Goal: Contribute content: Add original content to the website for others to see

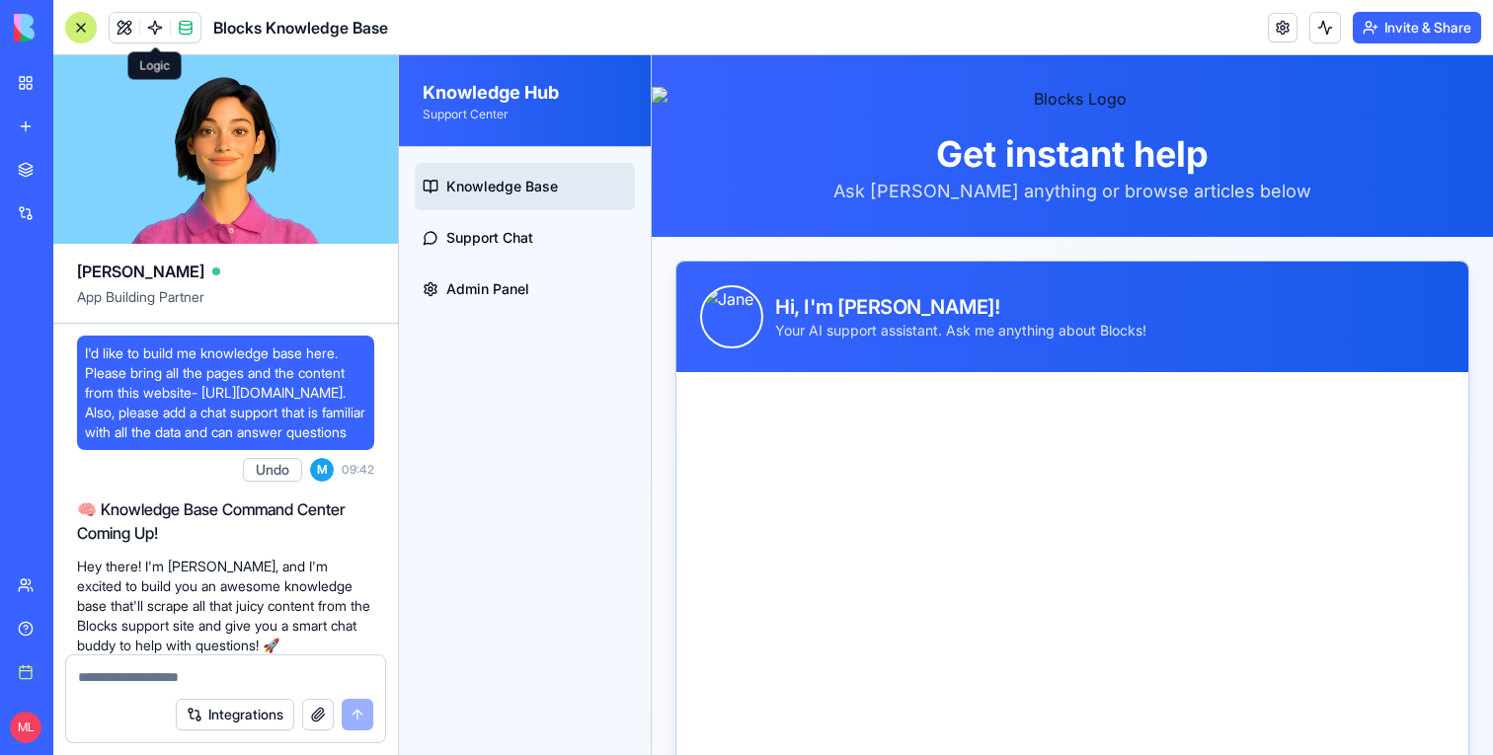
scroll to position [24443, 0]
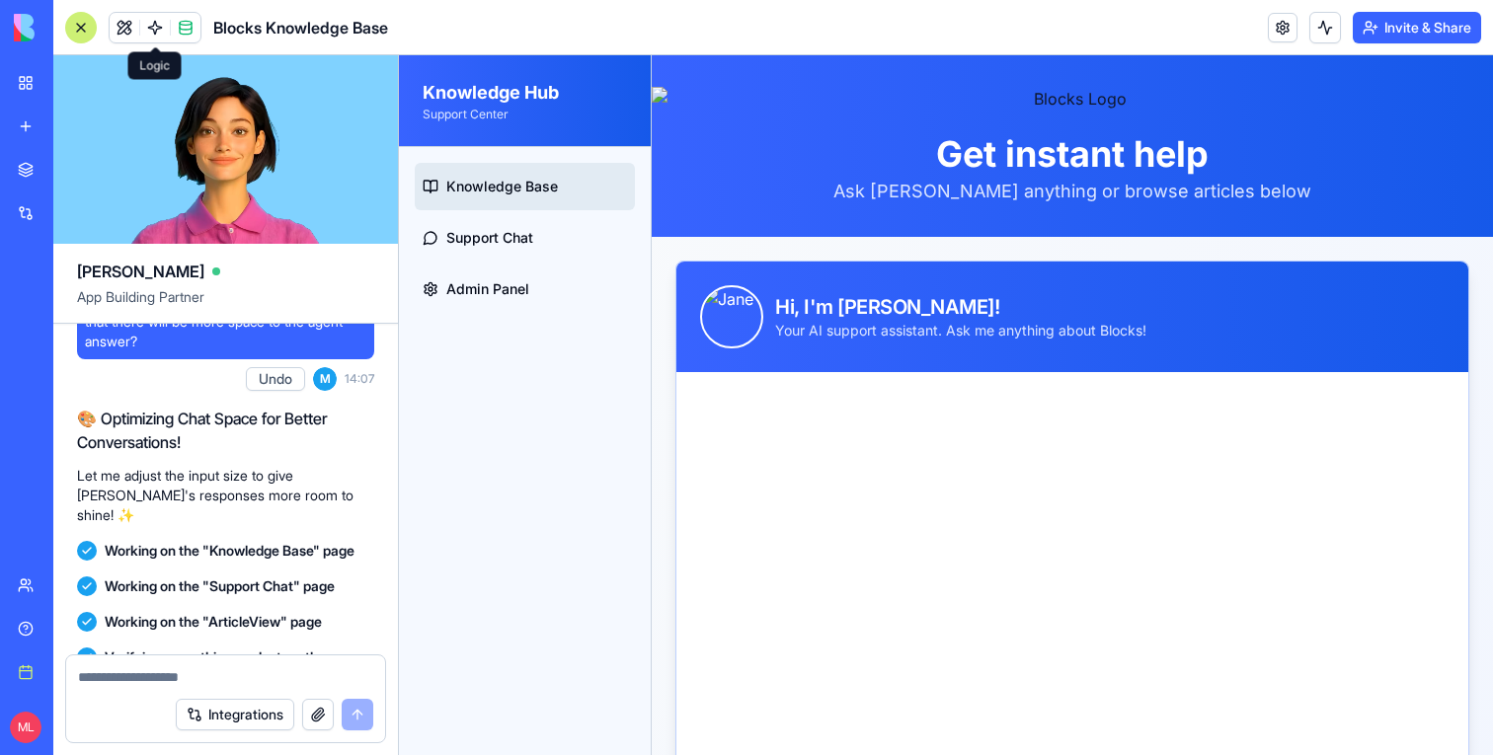
click at [147, 37] on link at bounding box center [155, 28] width 30 height 30
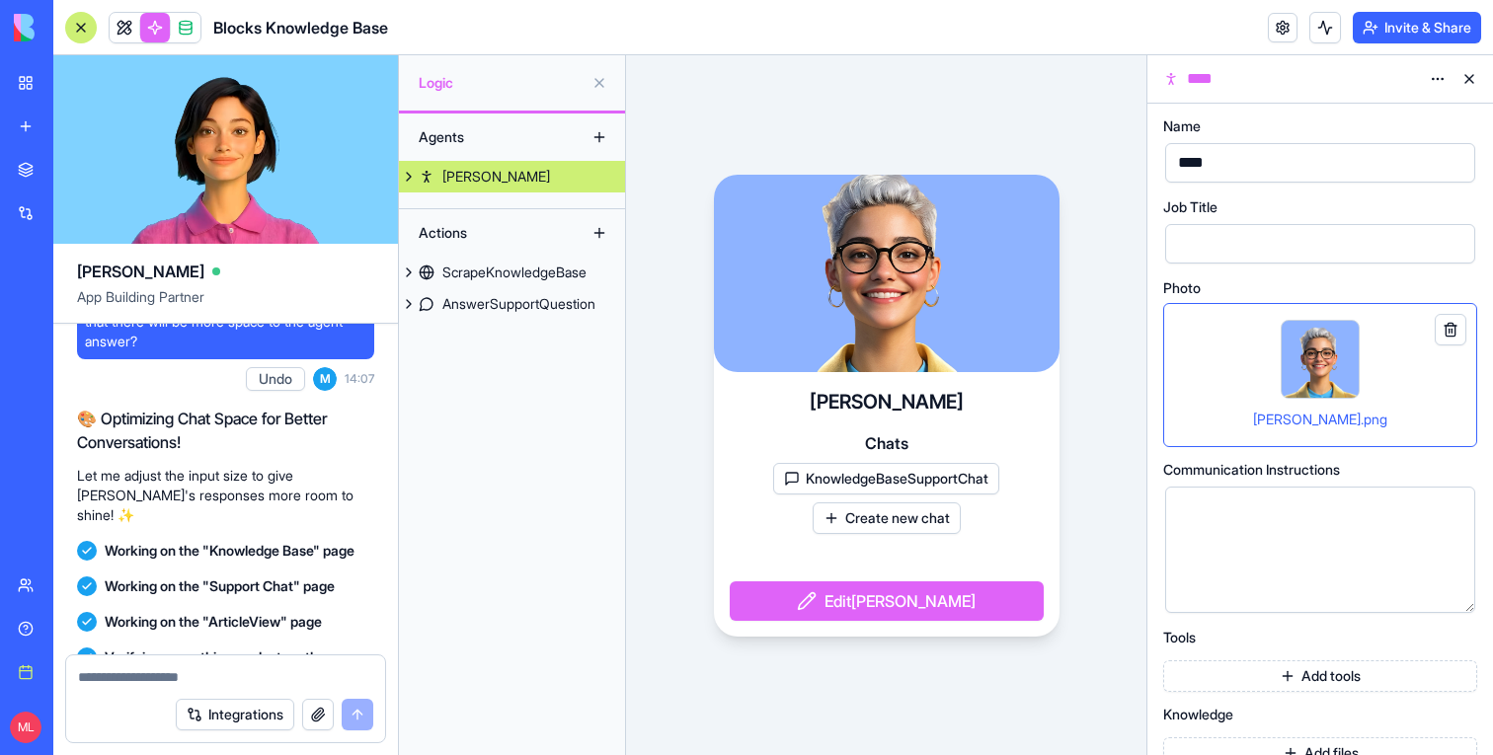
click at [80, 26] on div at bounding box center [81, 28] width 32 height 32
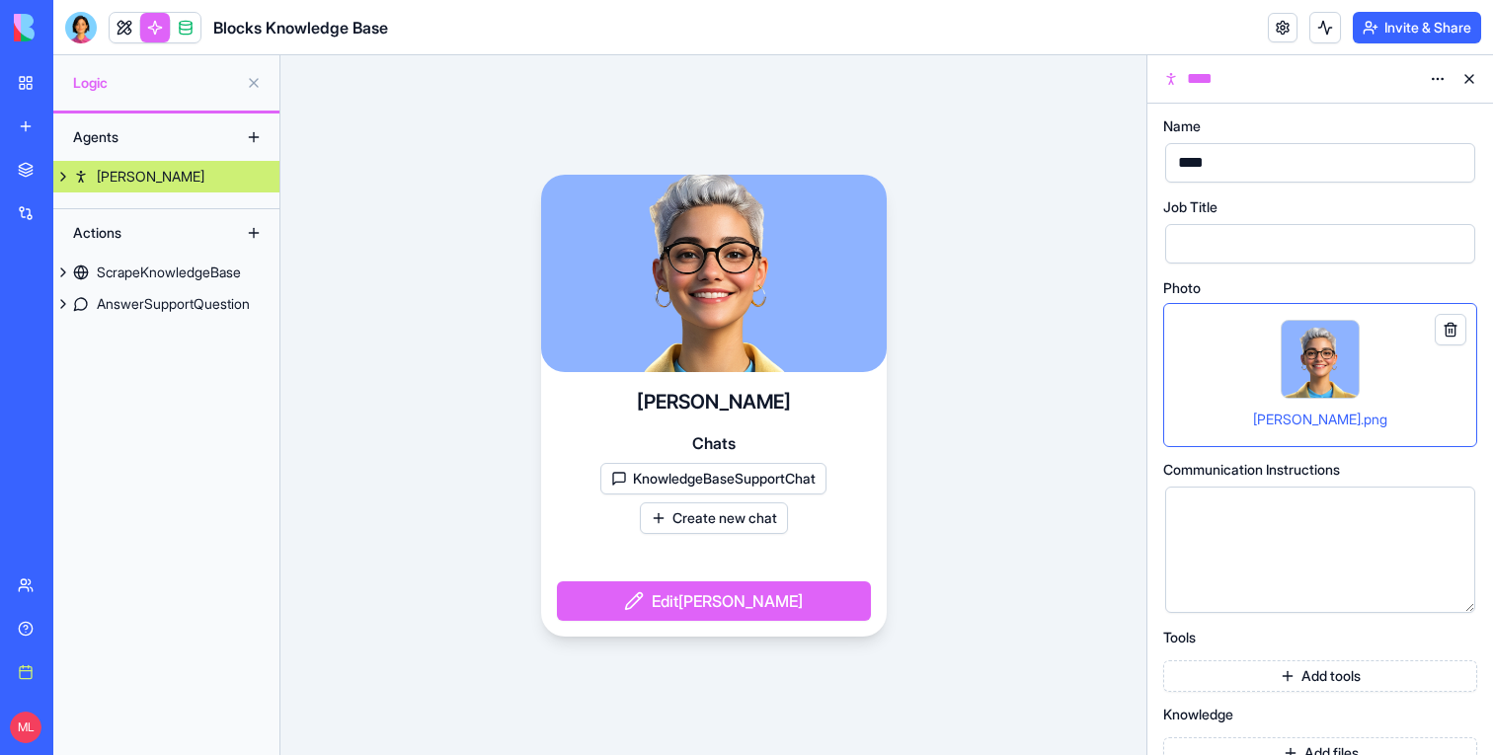
click at [444, 540] on div "[PERSON_NAME] Chats KnowledgeBaseSupportChat Create new chat Edit [PERSON_NAME]" at bounding box center [713, 405] width 866 height 700
click at [59, 179] on button at bounding box center [63, 177] width 20 height 32
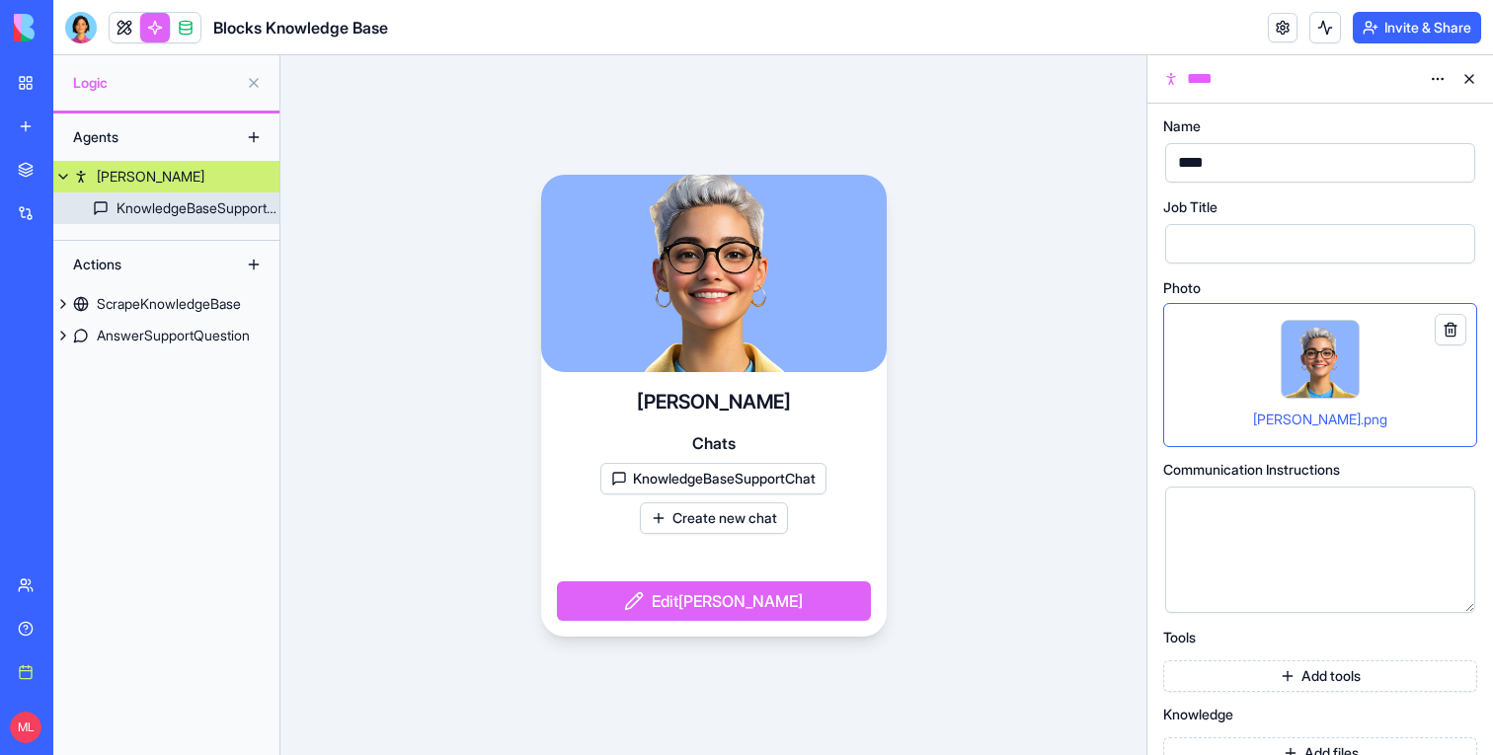
click at [107, 214] on link "KnowledgeBaseSupportChat" at bounding box center [166, 209] width 226 height 32
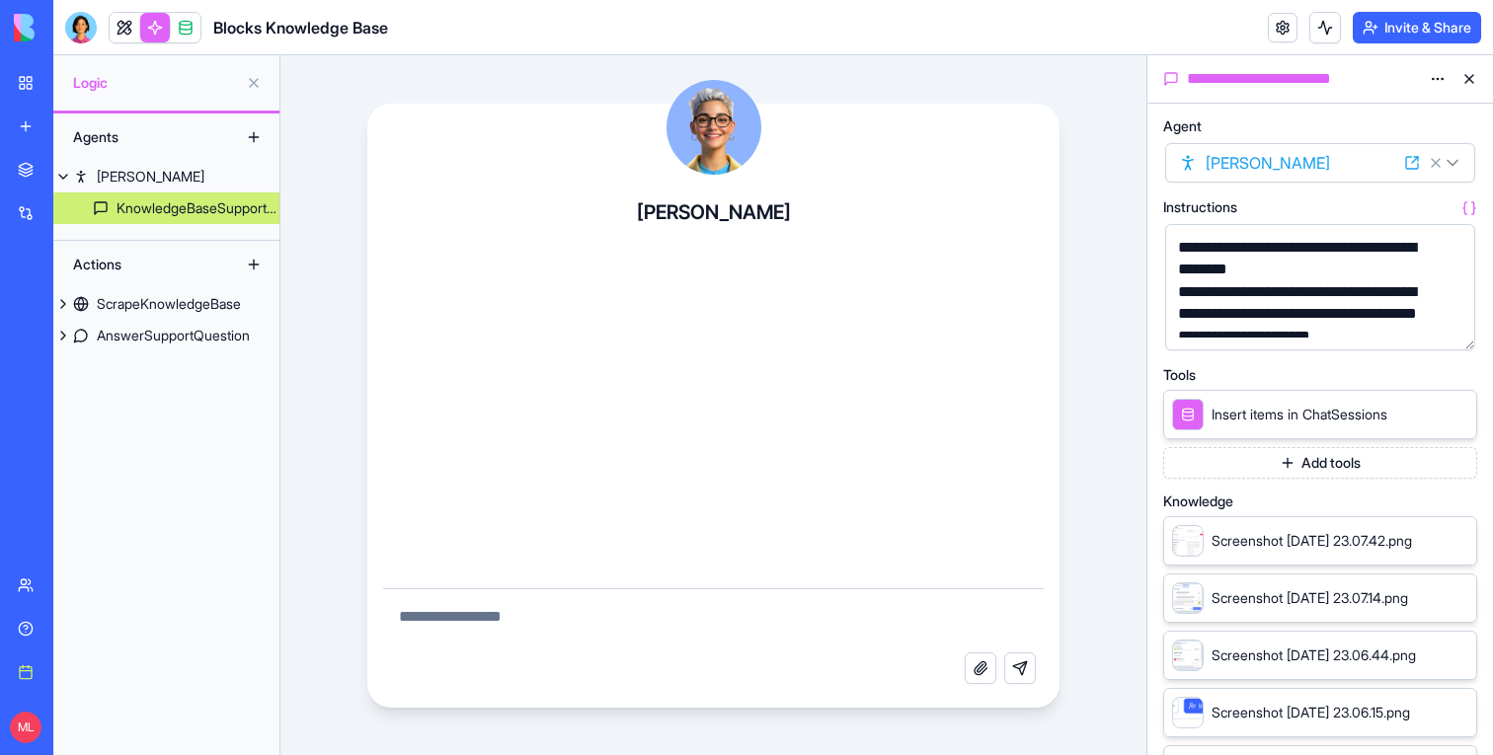
click at [469, 603] on textarea at bounding box center [713, 620] width 661 height 63
type textarea "**********"
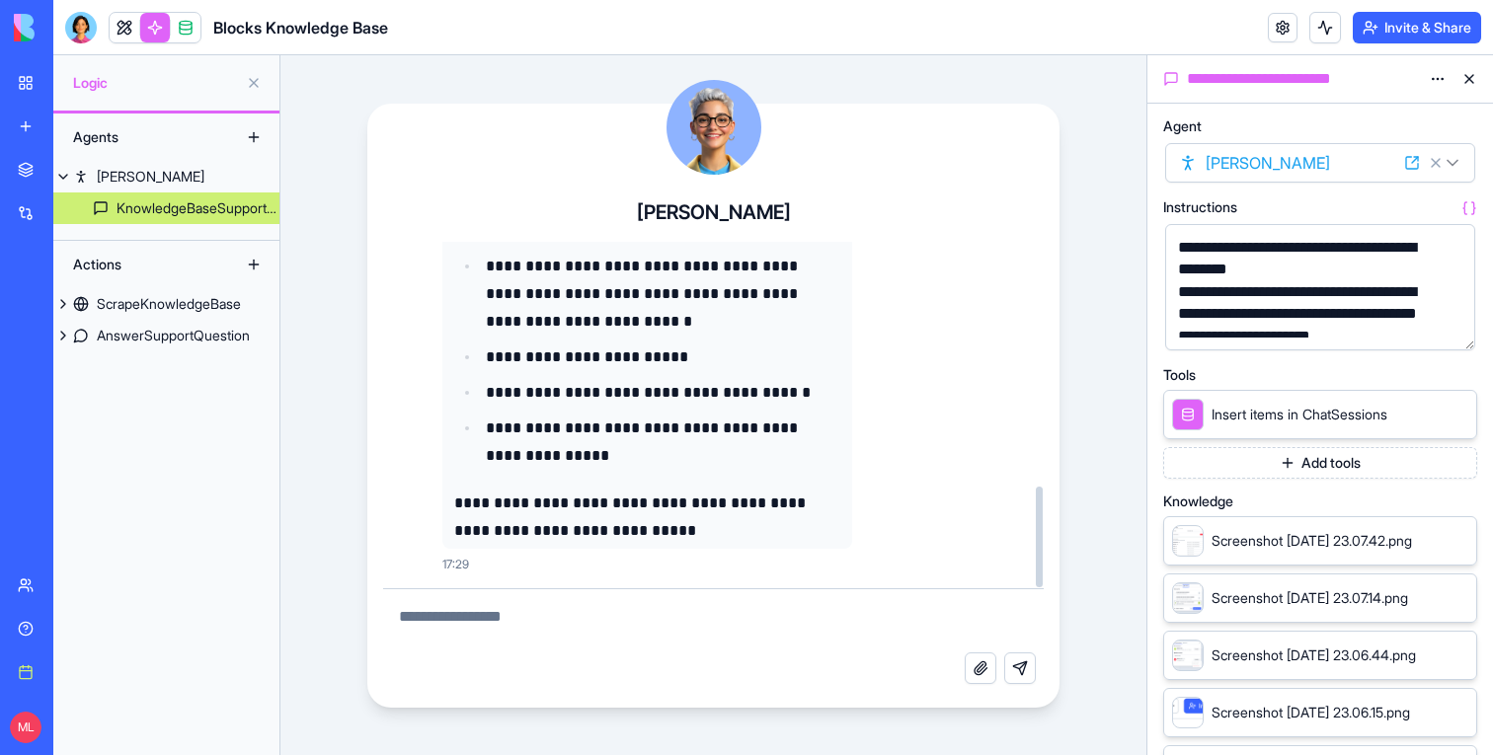
scroll to position [488, 0]
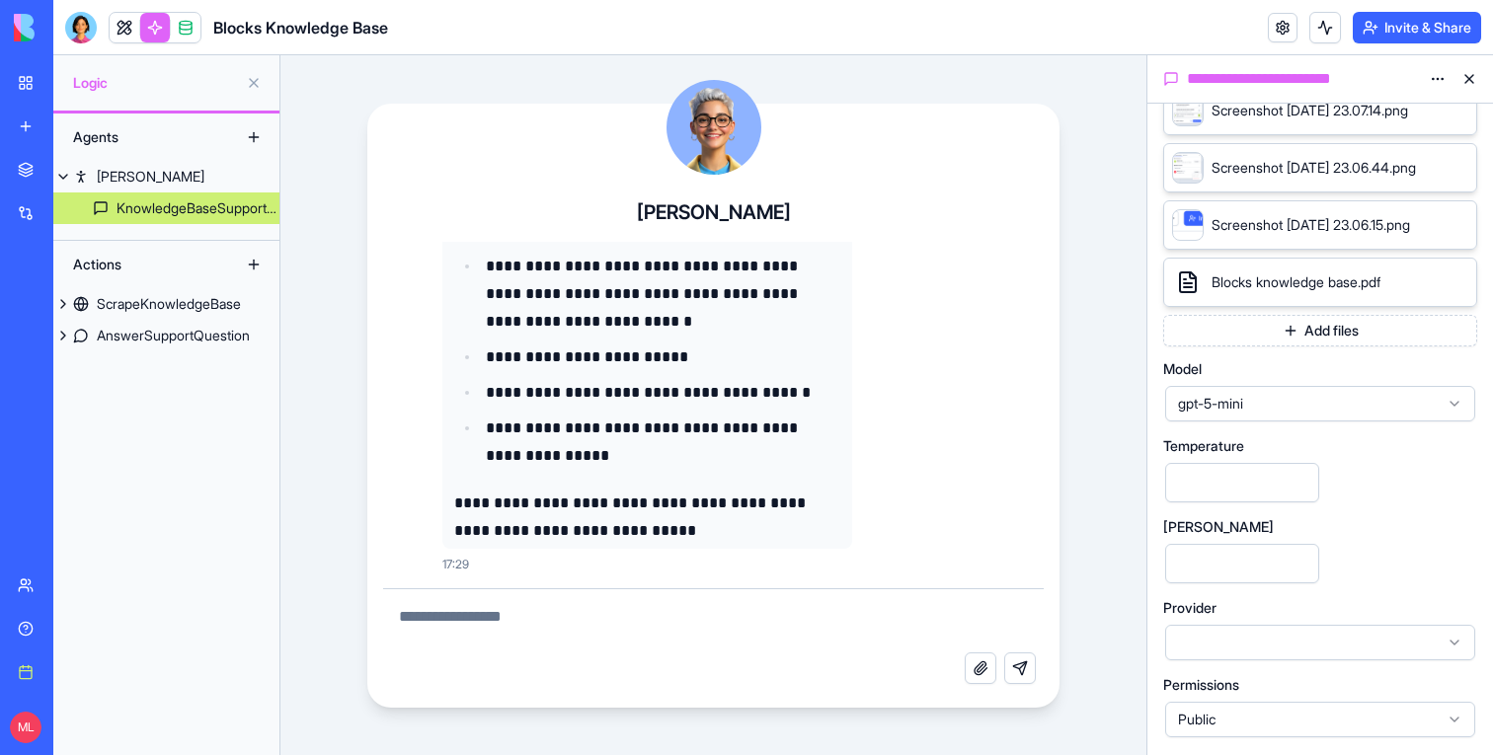
click at [1252, 406] on span "gpt-5-mini" at bounding box center [1308, 404] width 261 height 20
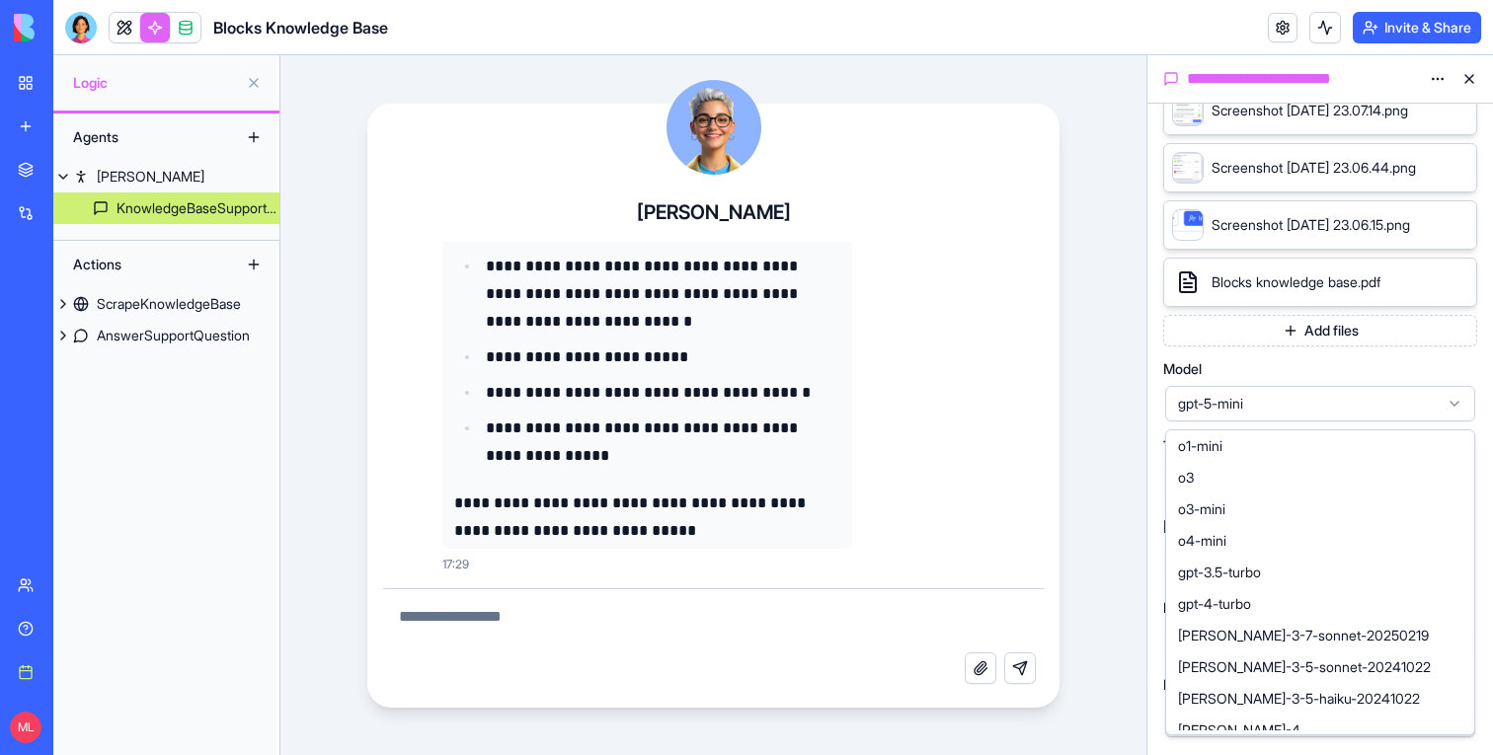
scroll to position [392, 0]
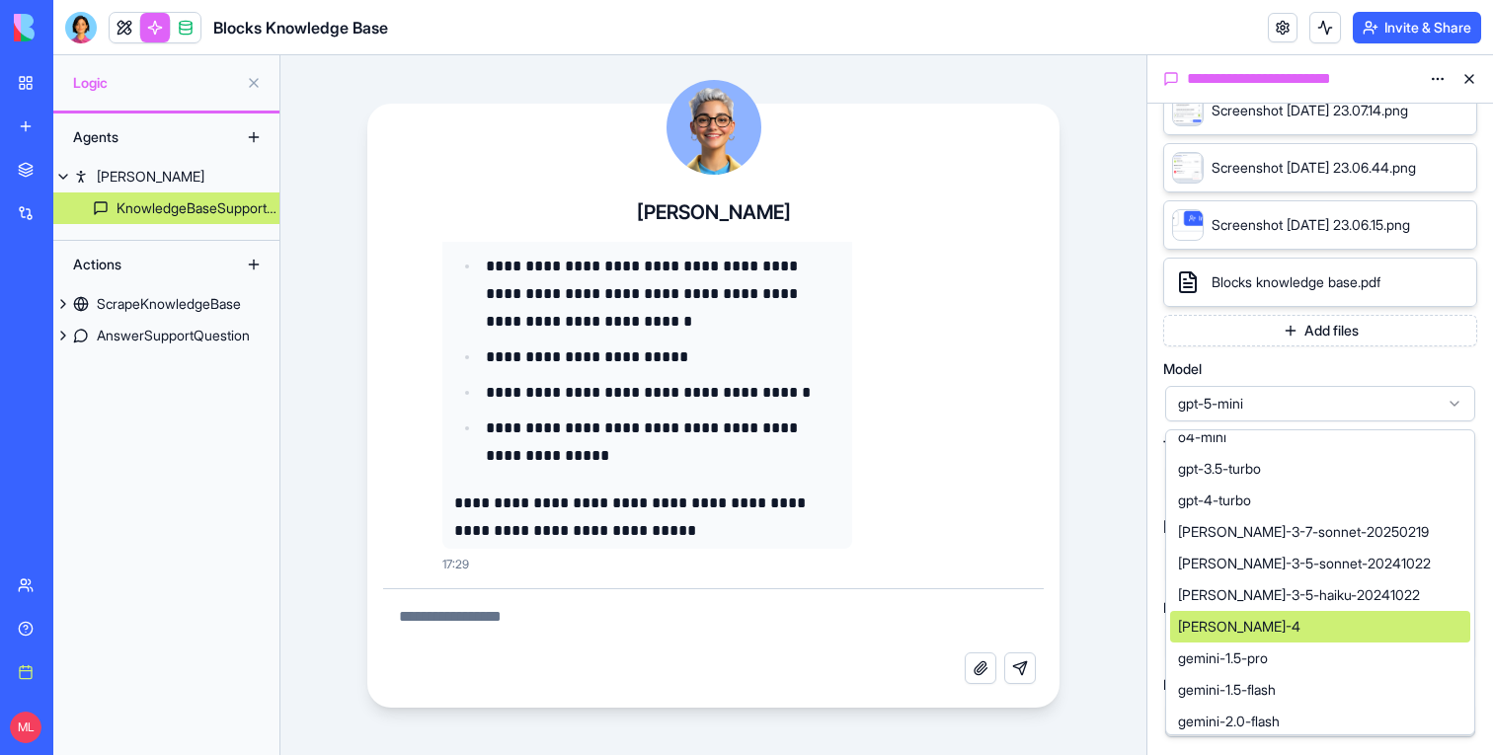
click at [1273, 625] on span "[PERSON_NAME]-4" at bounding box center [1239, 627] width 122 height 20
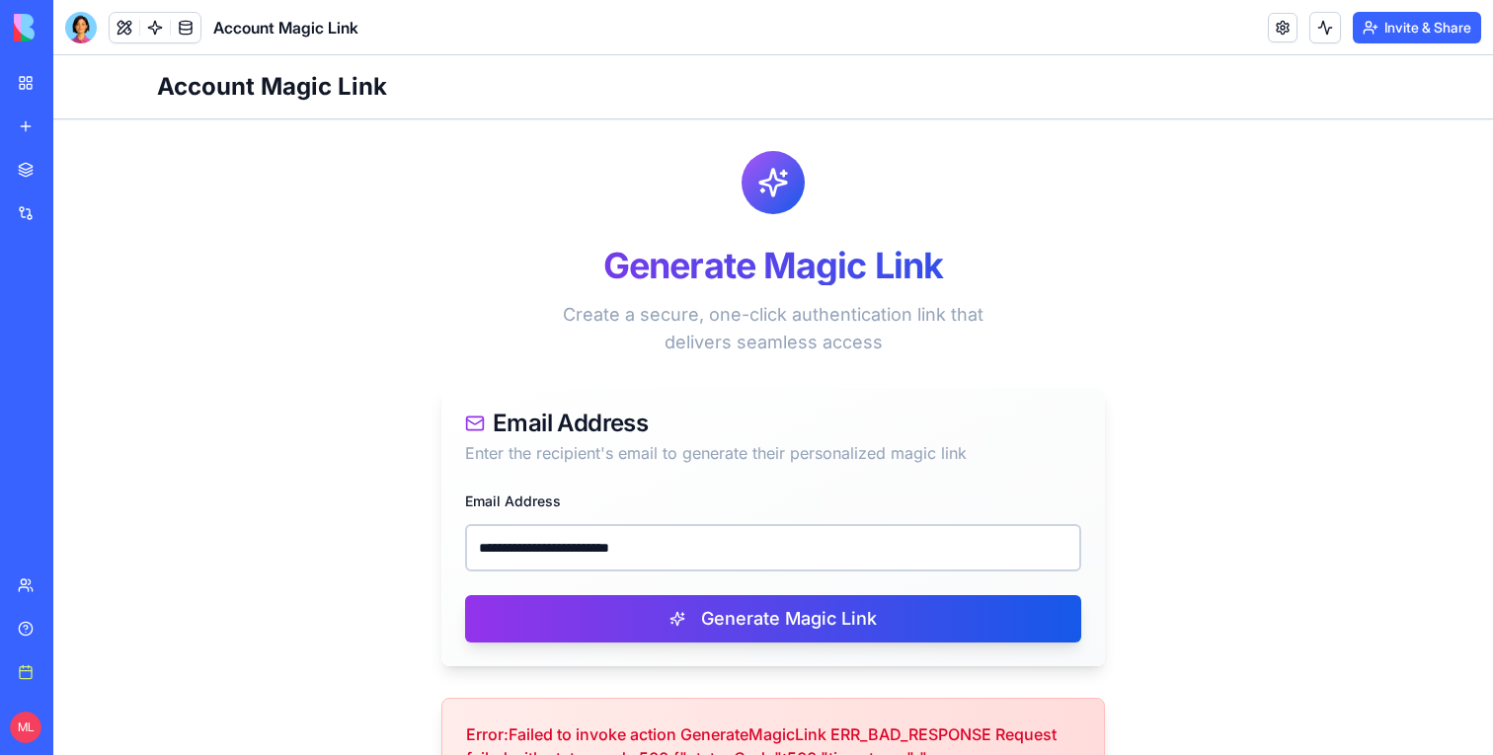
scroll to position [37, 0]
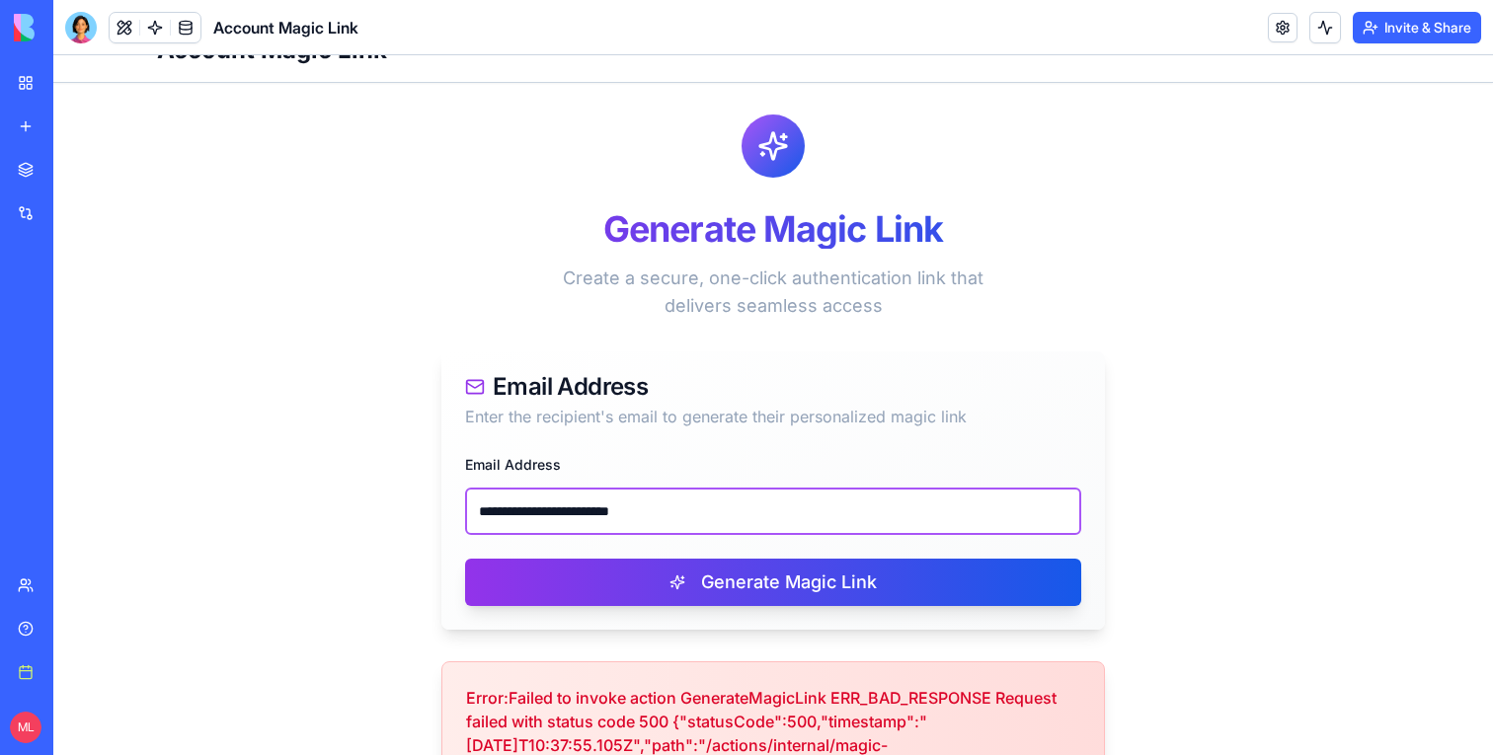
click at [682, 512] on input "**********" at bounding box center [773, 511] width 616 height 47
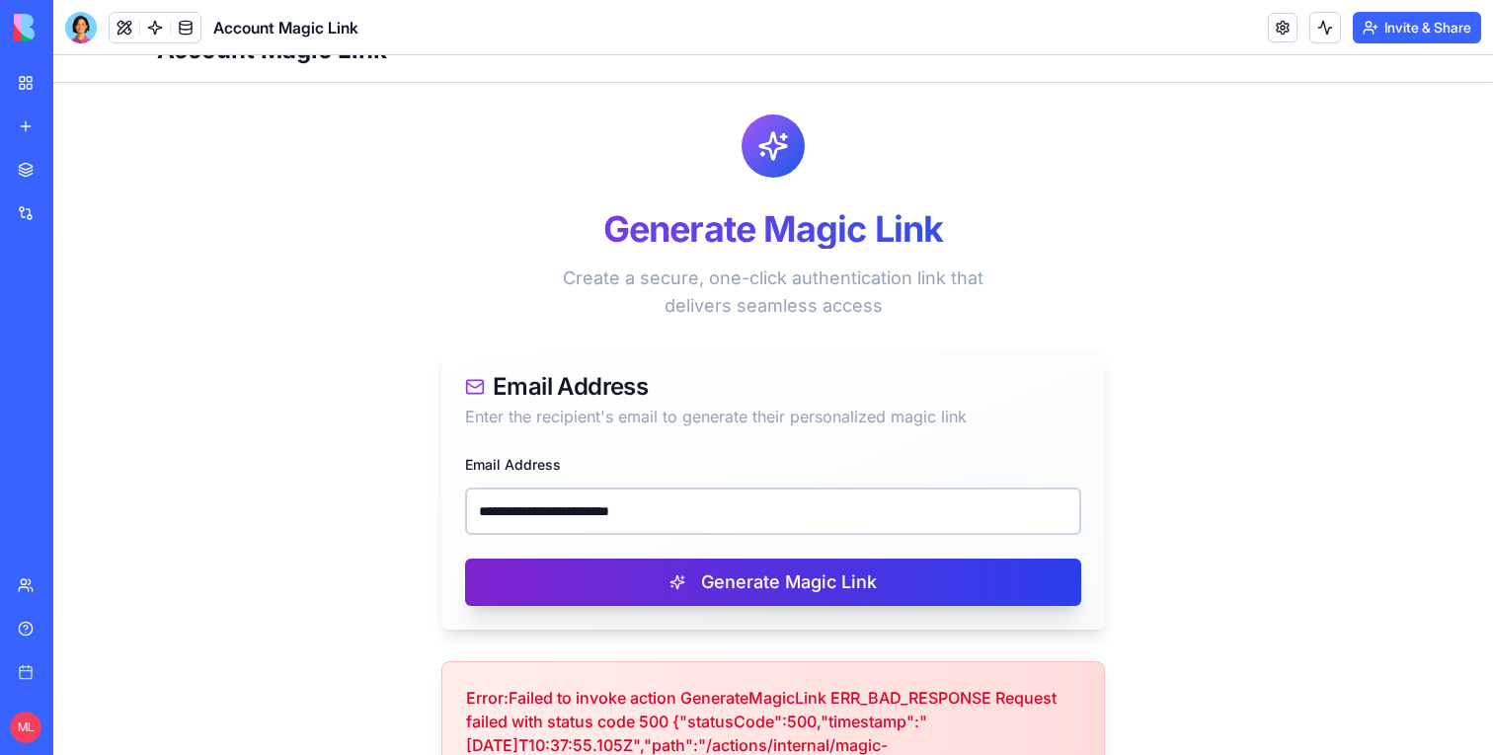
click at [688, 559] on button "Generate Magic Link" at bounding box center [773, 582] width 616 height 47
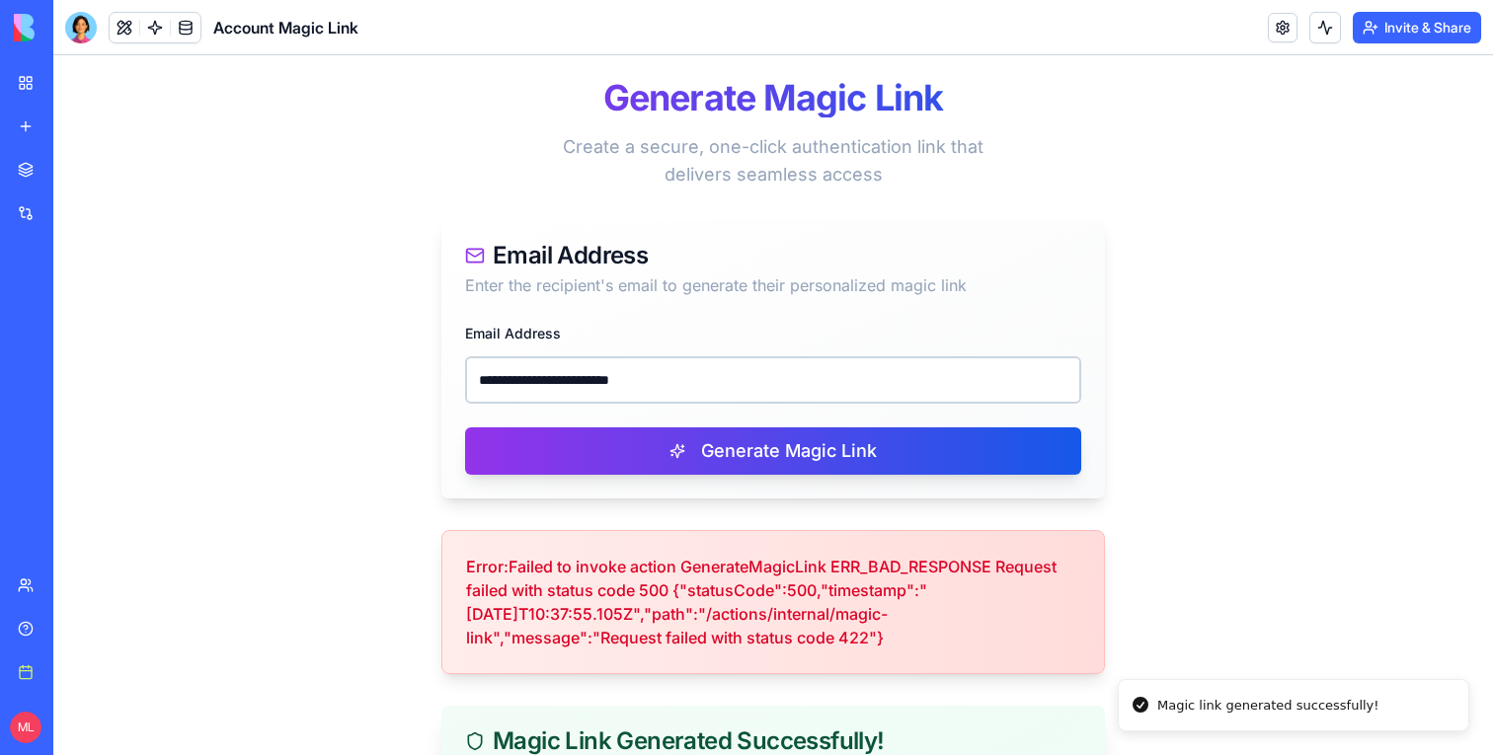
scroll to position [501, 0]
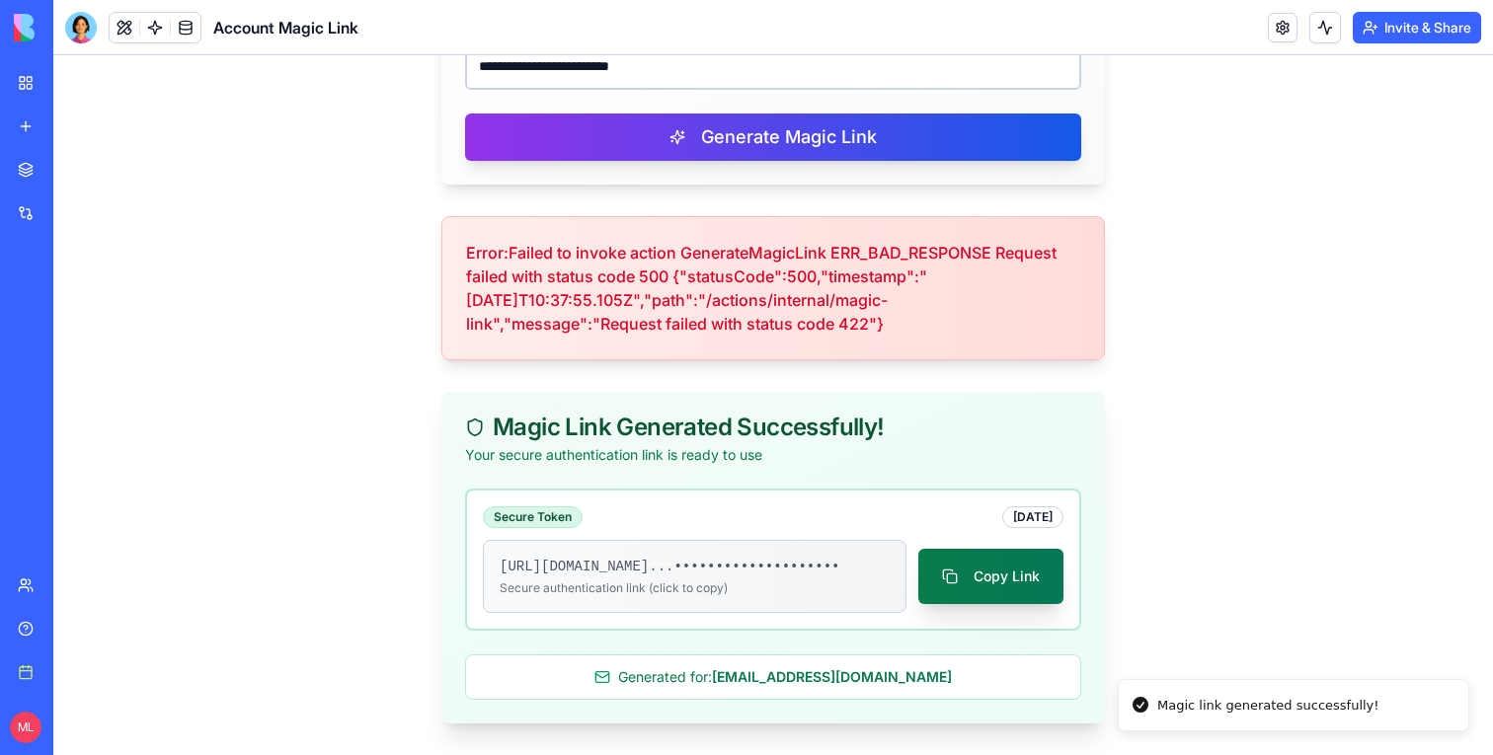
click at [948, 557] on button "Copy Link" at bounding box center [990, 576] width 145 height 55
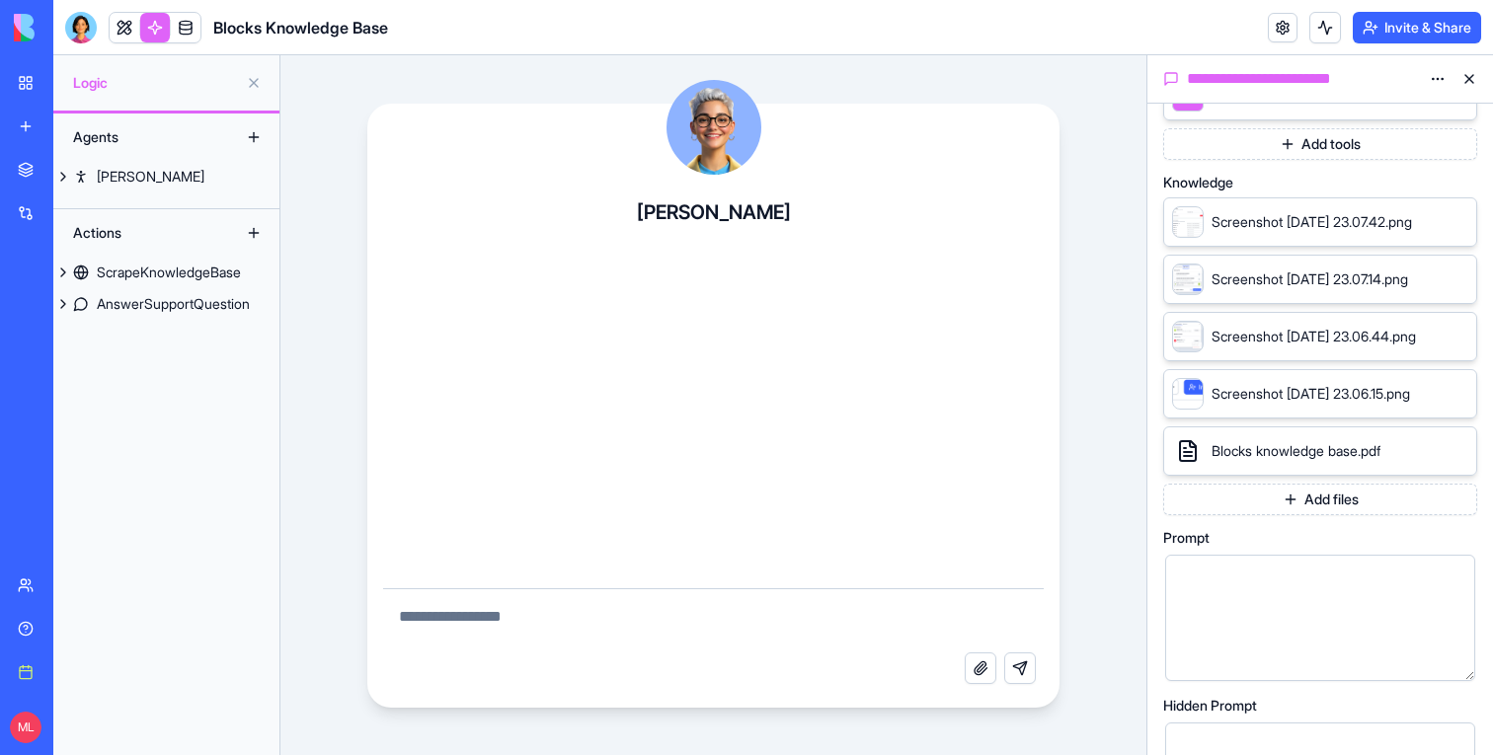
scroll to position [933, 0]
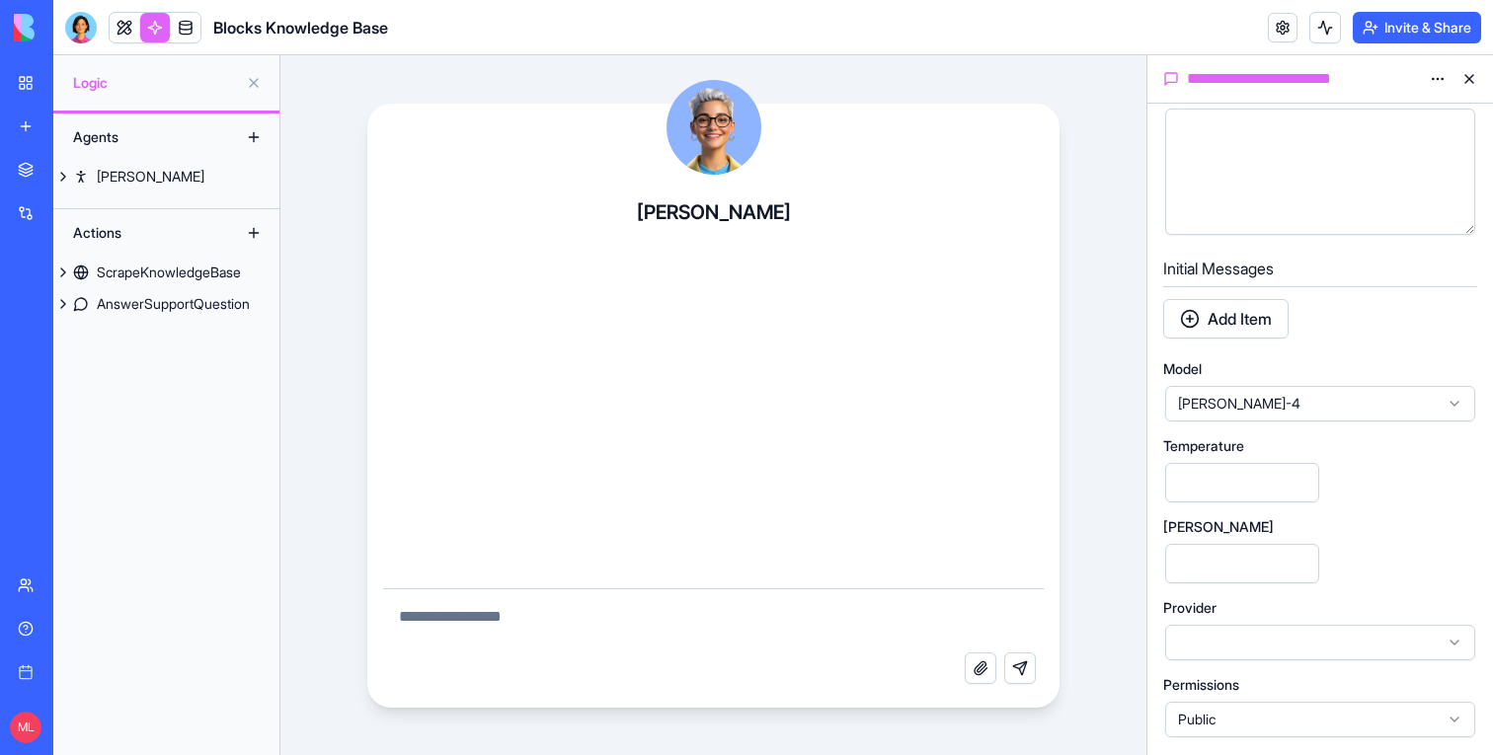
click at [718, 622] on textarea at bounding box center [713, 620] width 661 height 63
type textarea "*"
type textarea "**"
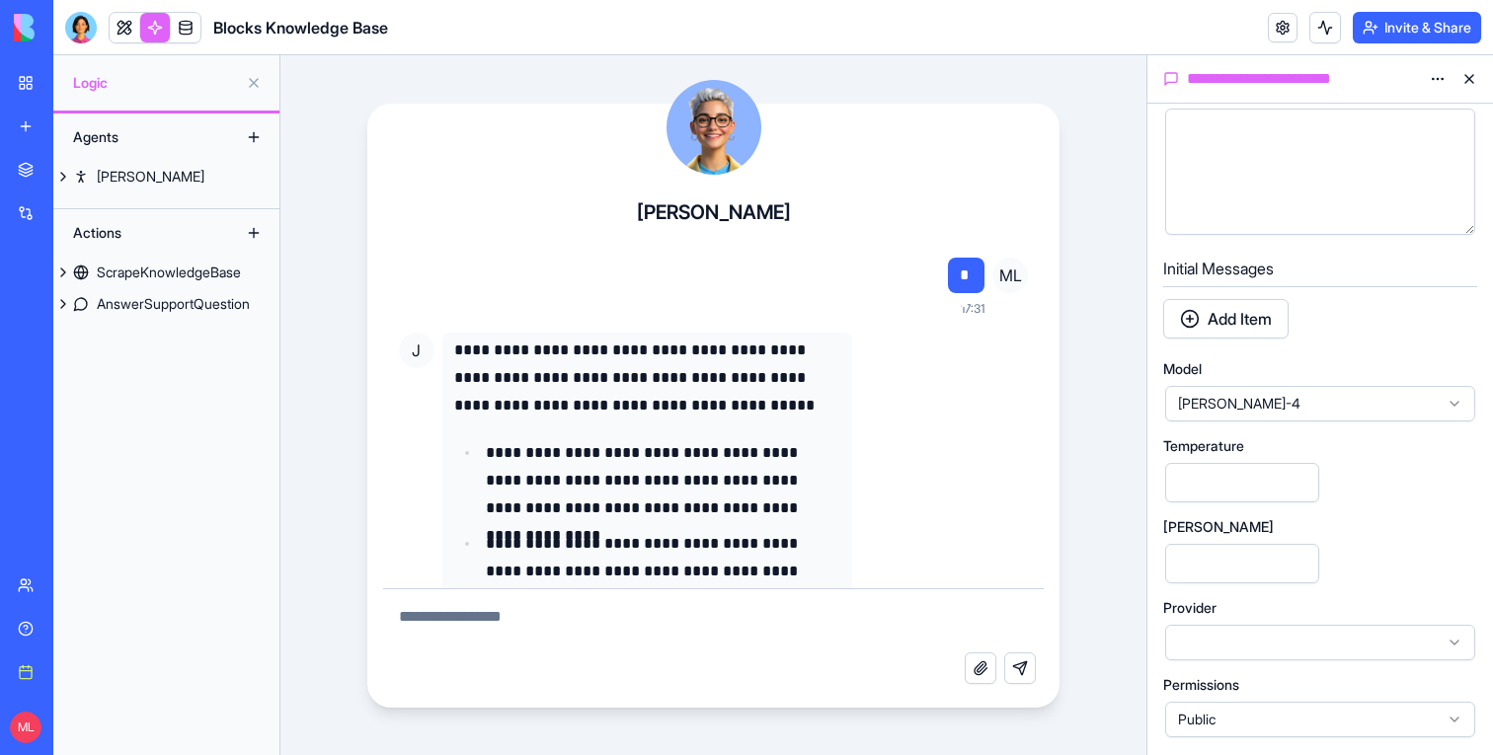
scroll to position [566, 0]
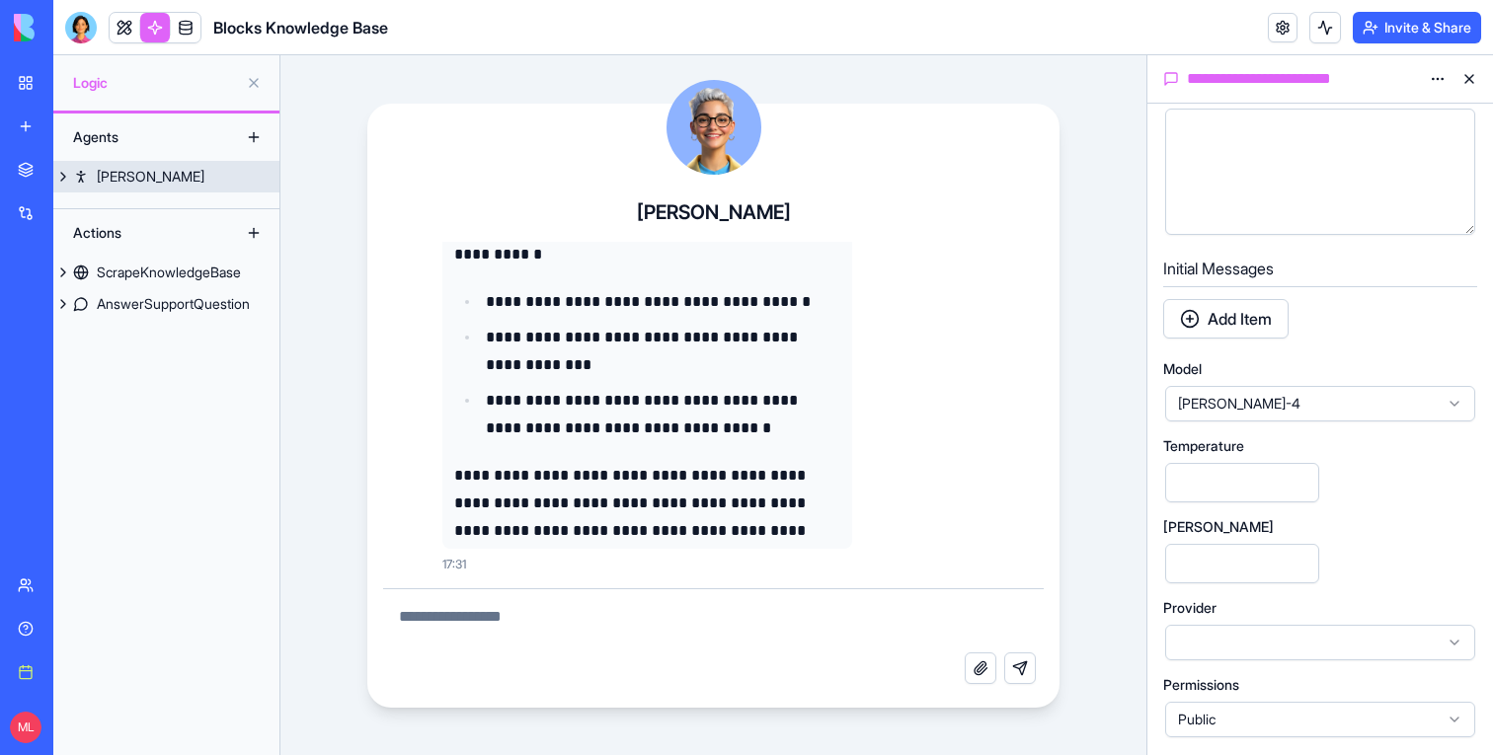
click at [70, 168] on button at bounding box center [63, 177] width 20 height 32
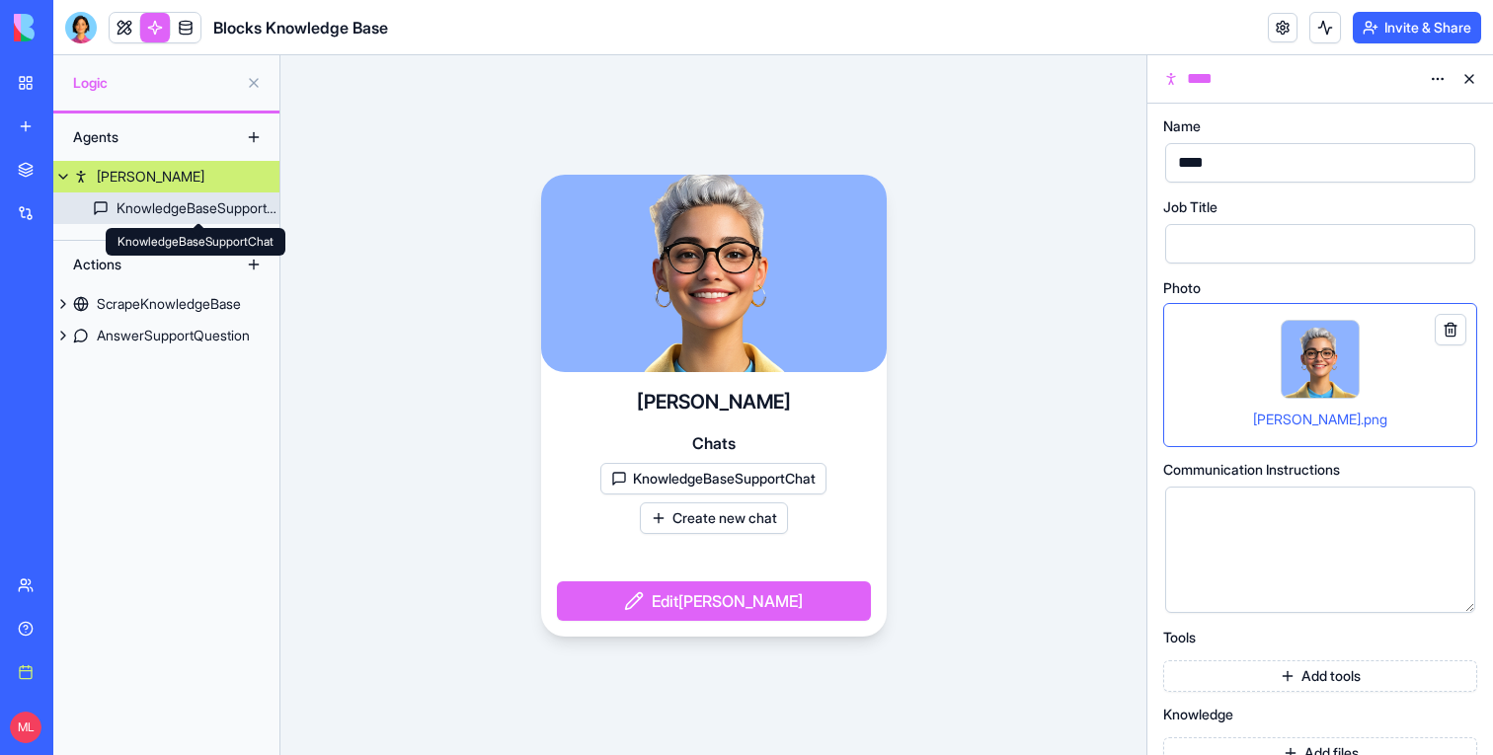
click at [195, 208] on div "KnowledgeBaseSupportChat" at bounding box center [197, 208] width 163 height 20
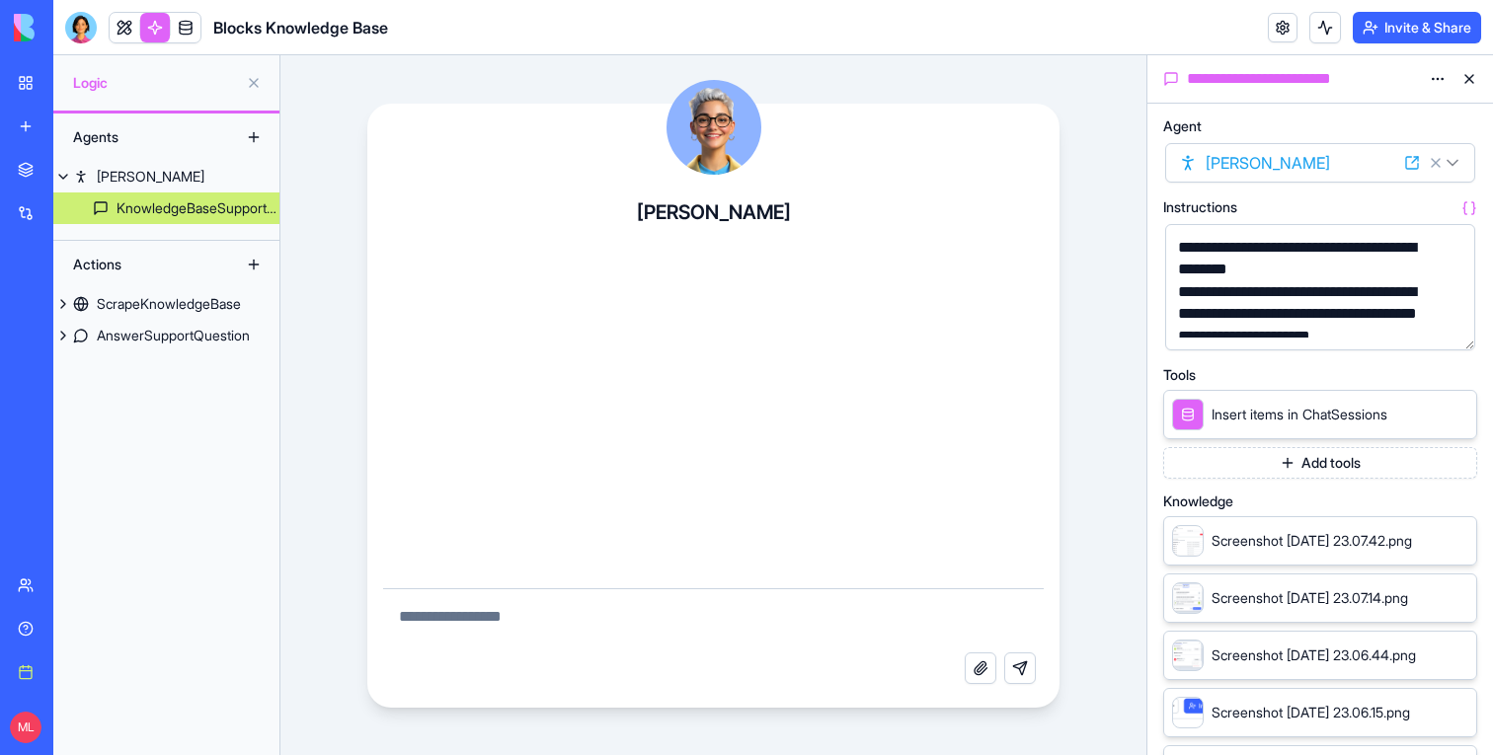
click at [1453, 412] on icon at bounding box center [1456, 414] width 16 height 16
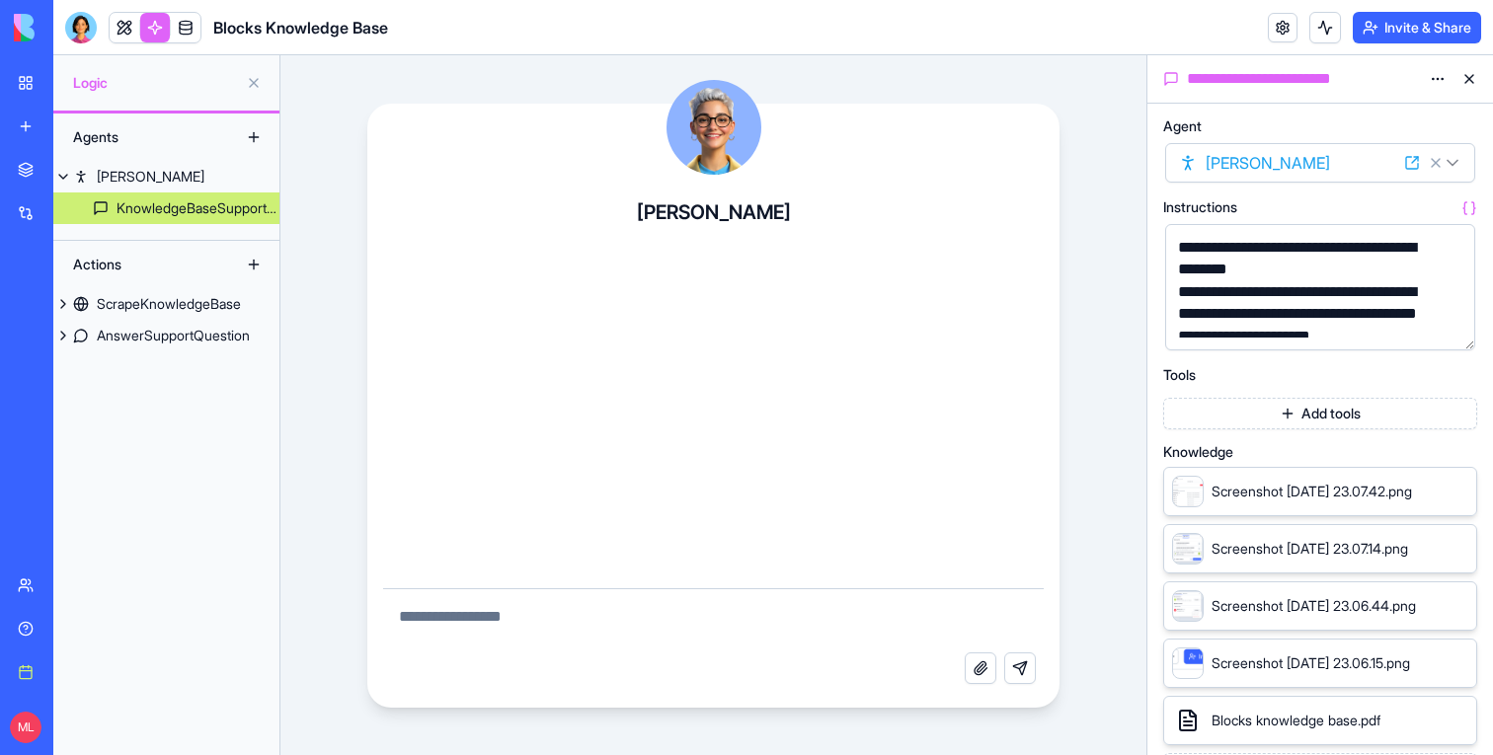
click at [1455, 491] on icon at bounding box center [1456, 492] width 8 height 8
click at [1455, 493] on icon at bounding box center [1456, 492] width 16 height 16
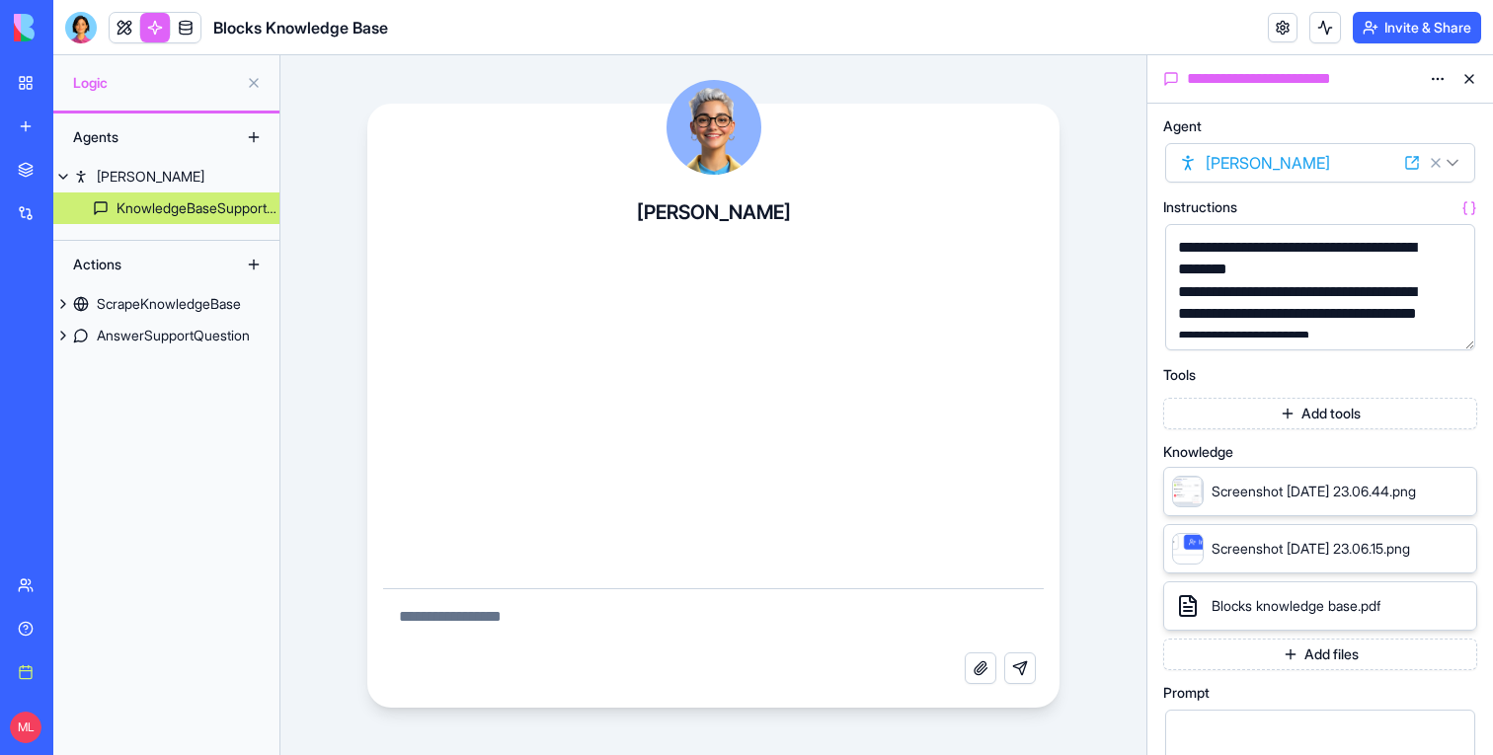
click at [1455, 493] on icon at bounding box center [1456, 492] width 16 height 16
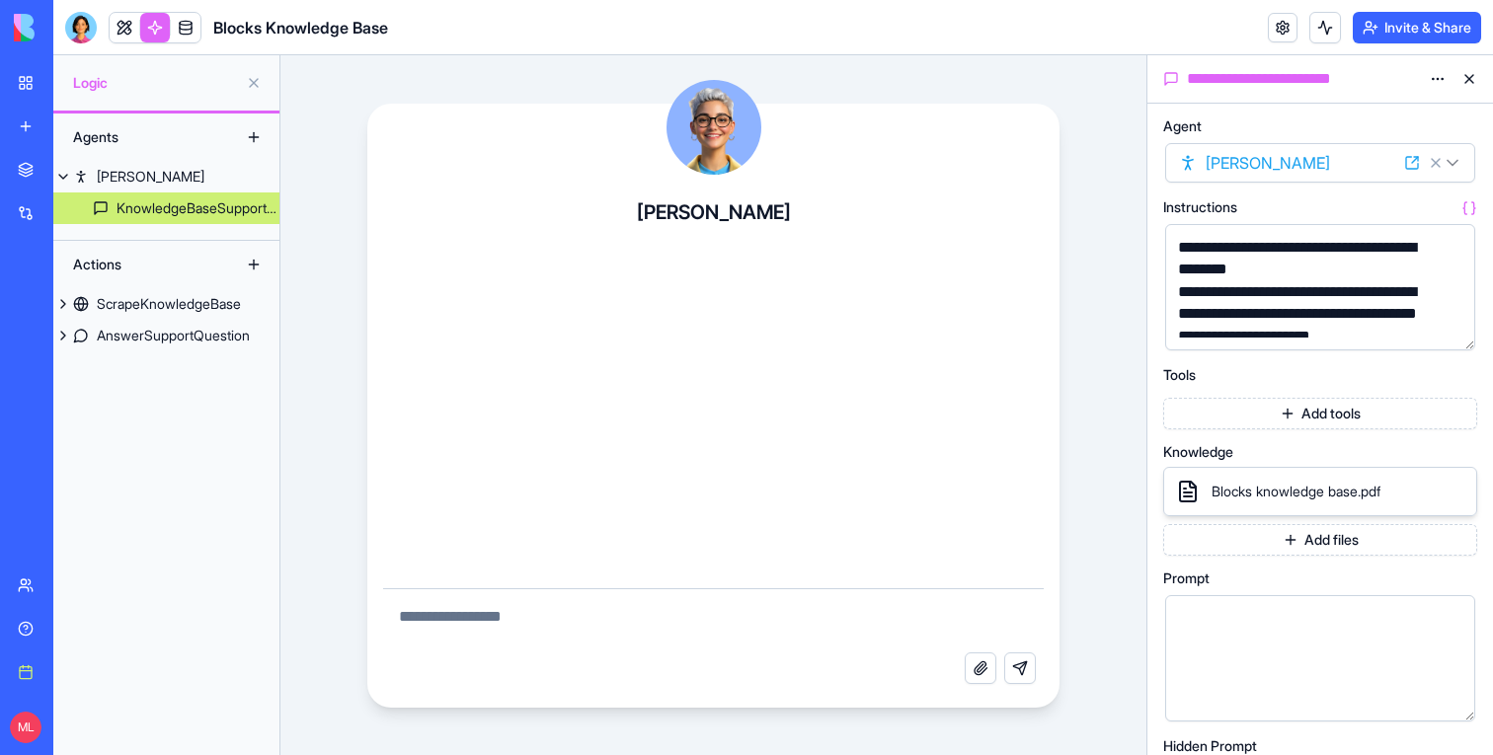
click at [1455, 493] on icon at bounding box center [1456, 492] width 16 height 16
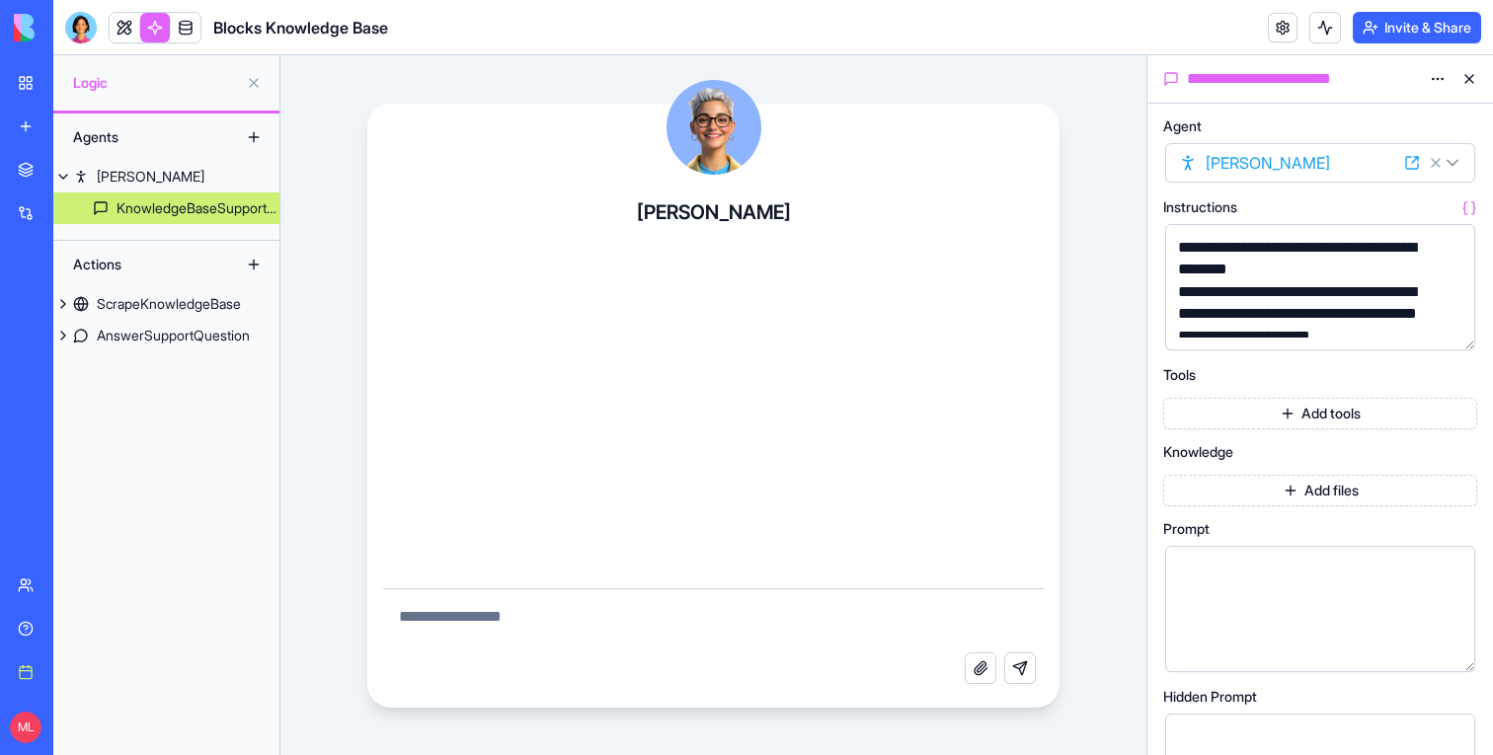
click at [1296, 506] on div "**********" at bounding box center [1320, 731] width 314 height 1225
click at [1309, 489] on button "Add files" at bounding box center [1320, 491] width 314 height 32
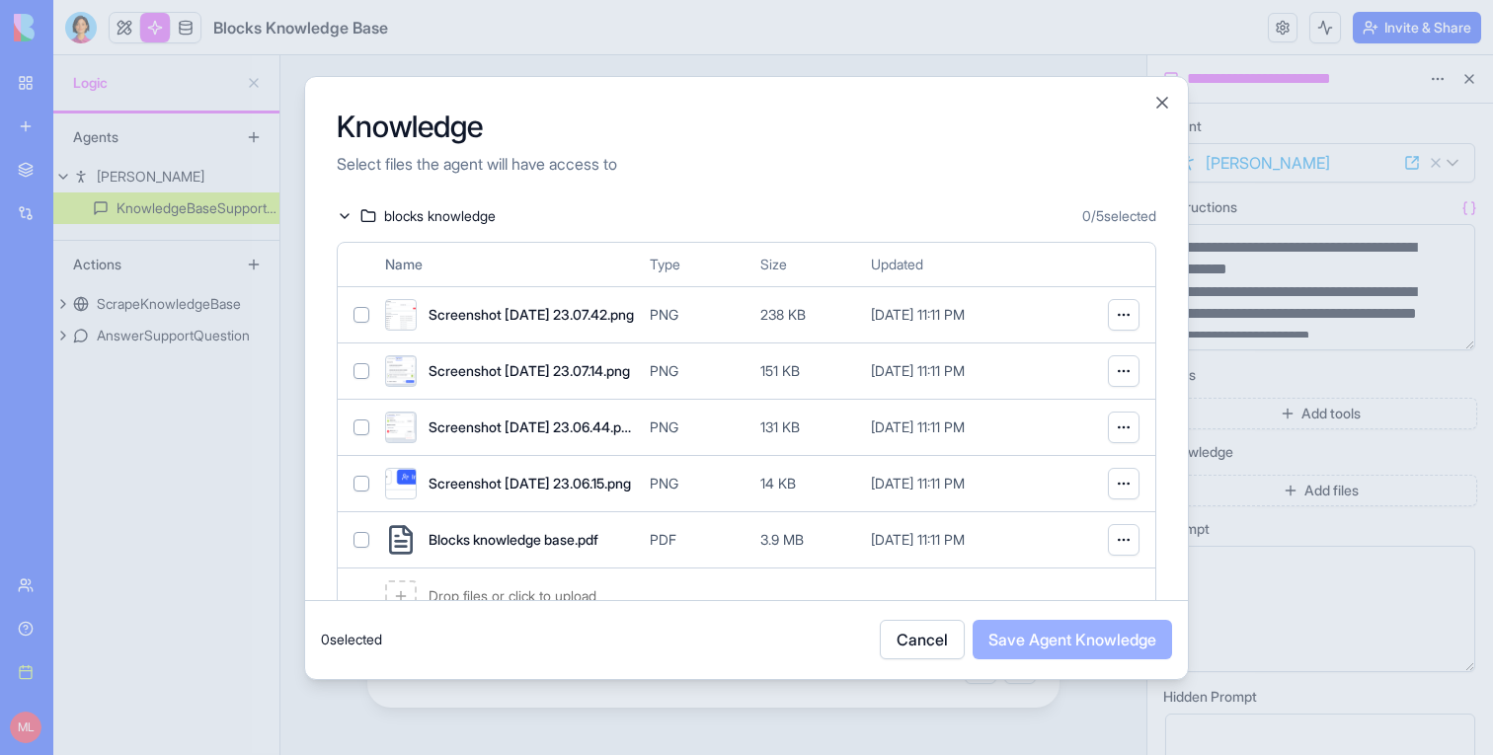
scroll to position [58, 0]
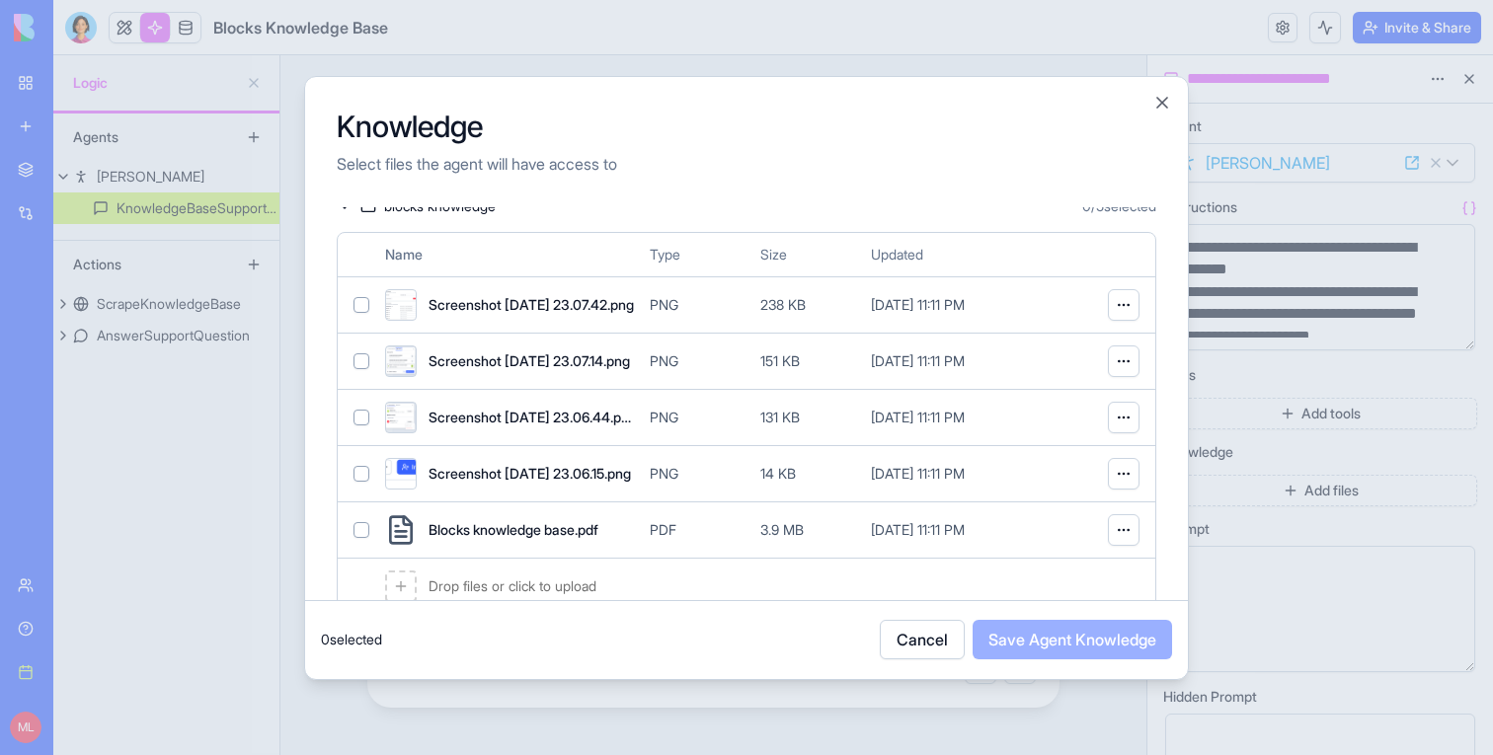
click at [366, 513] on div "Blocks knowledge base.pdf PDF 3.9 MB Aug 17, 2025, 11:11 PM" at bounding box center [746, 529] width 817 height 56
click at [1083, 653] on button "Save Agent Knowledge" at bounding box center [1071, 639] width 199 height 39
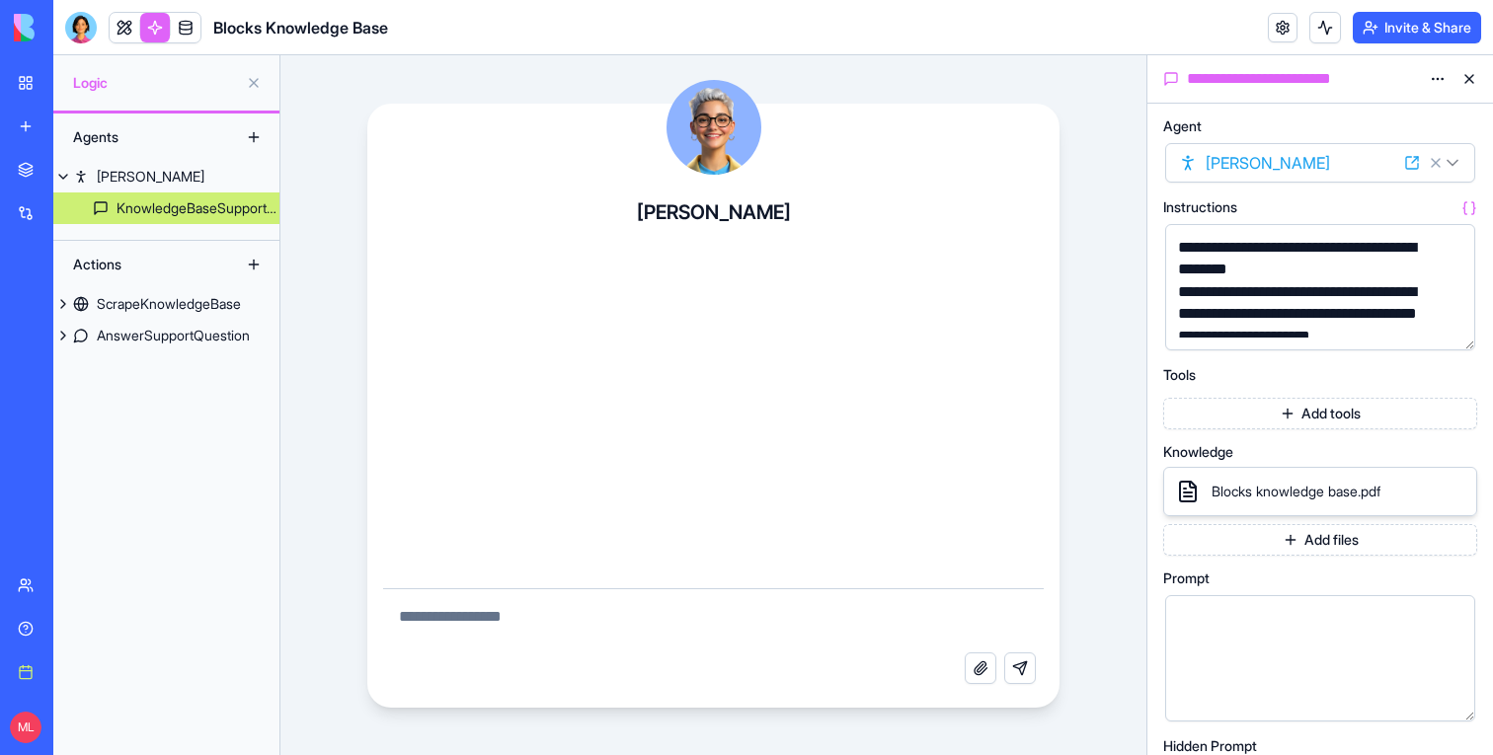
click at [1392, 487] on div "Blocks knowledge base.pdf" at bounding box center [1320, 491] width 314 height 49
click at [1460, 497] on icon at bounding box center [1456, 492] width 16 height 16
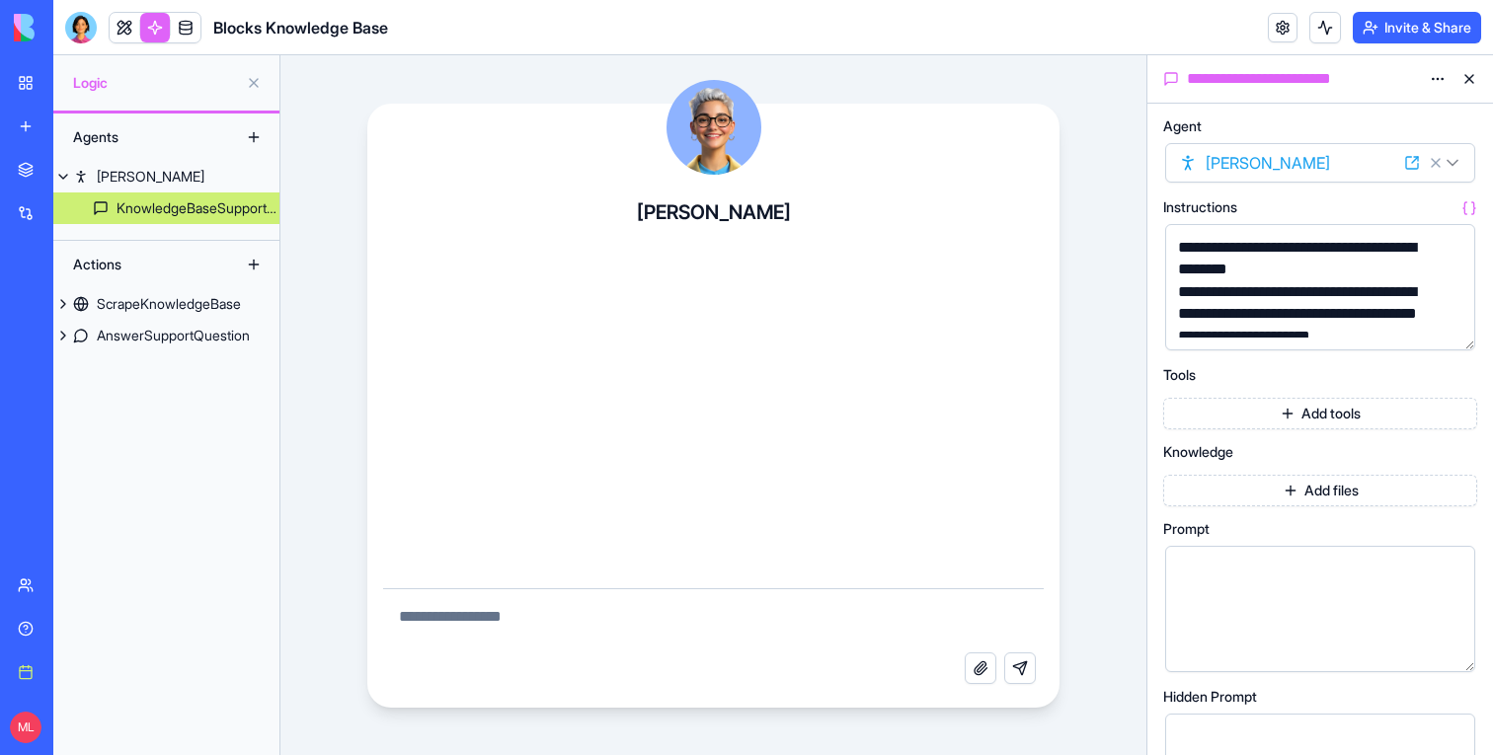
click at [1335, 486] on button "Add files" at bounding box center [1320, 491] width 314 height 32
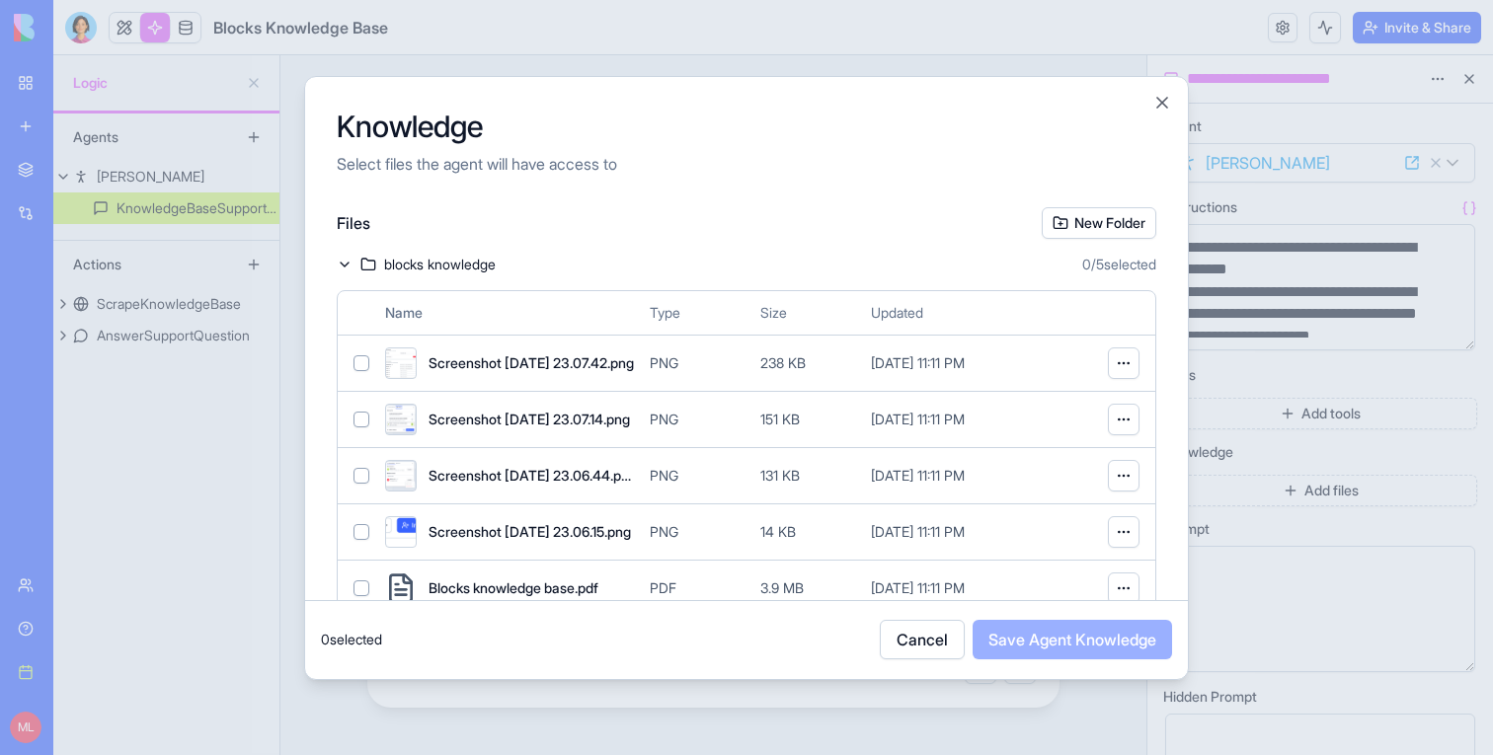
click at [1335, 486] on div at bounding box center [746, 377] width 1493 height 755
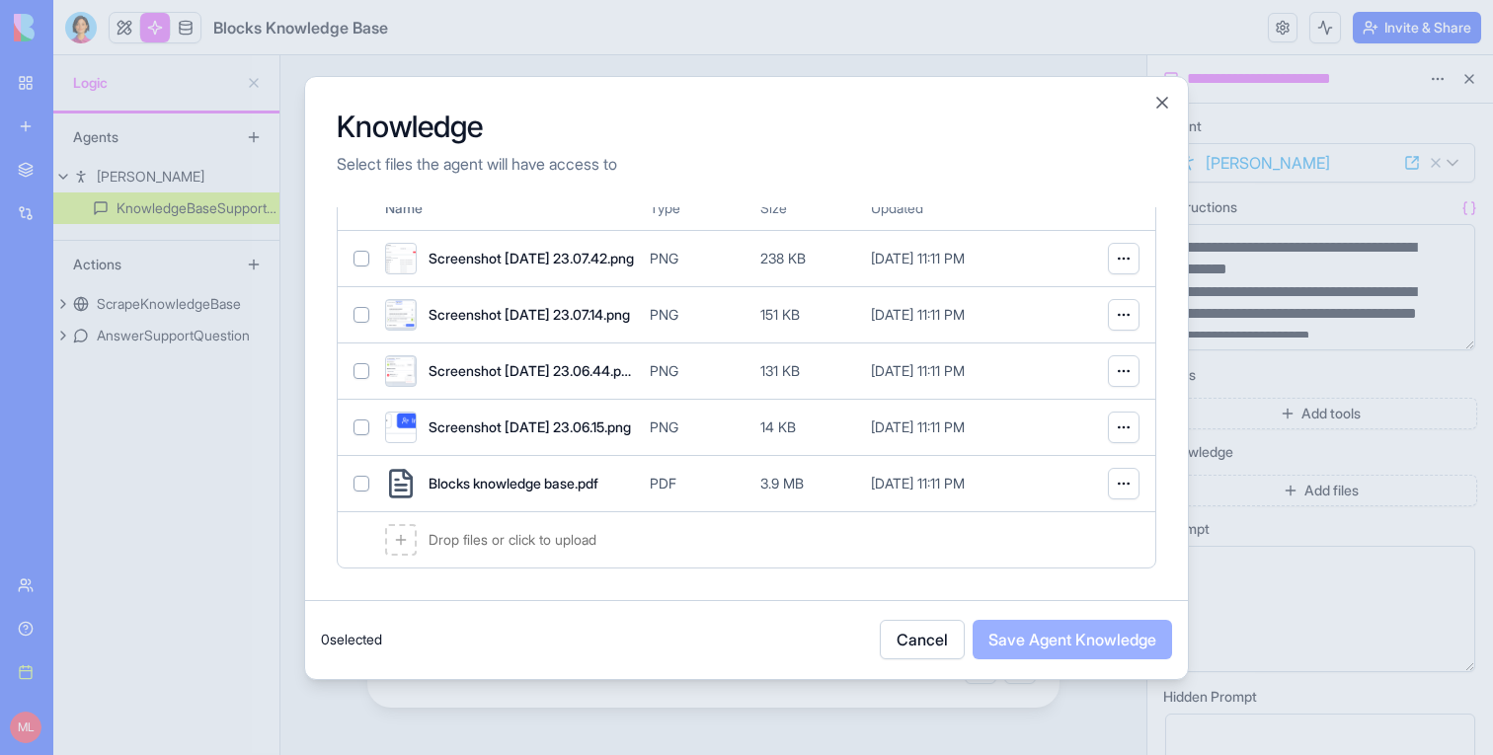
click at [523, 549] on span "Drop files or click to upload" at bounding box center [512, 540] width 168 height 20
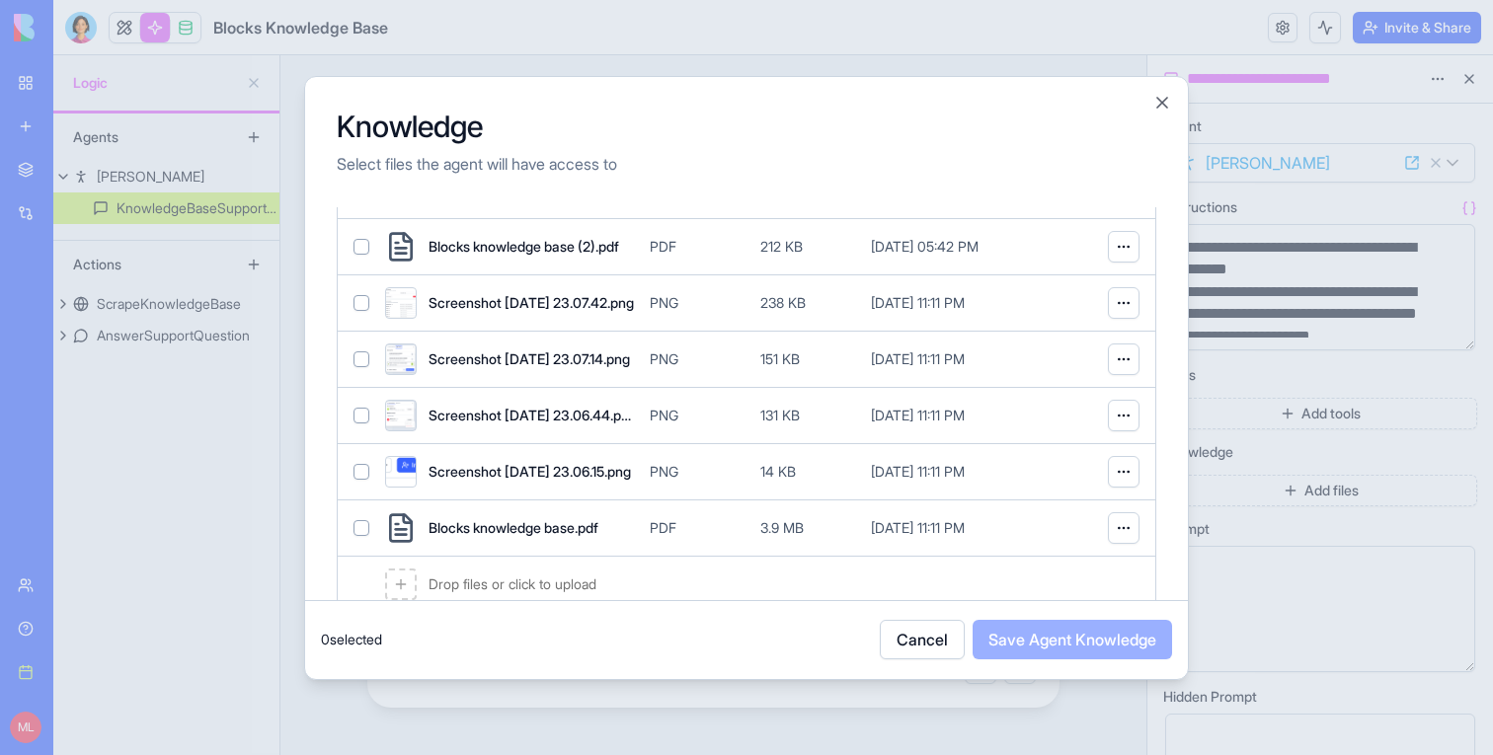
scroll to position [112, 0]
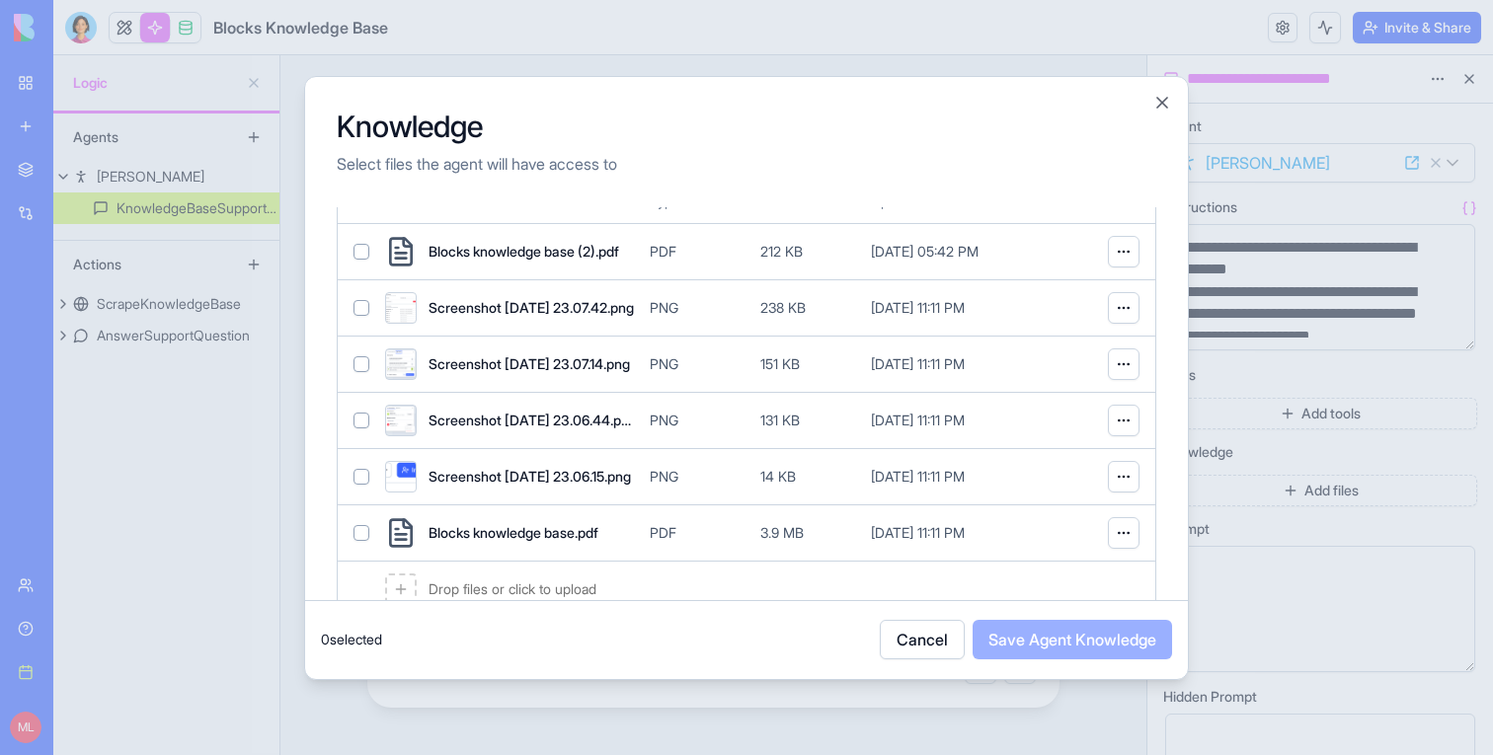
click at [365, 249] on button "button" at bounding box center [361, 252] width 16 height 16
click at [1026, 630] on button "Save Agent Knowledge" at bounding box center [1071, 639] width 199 height 39
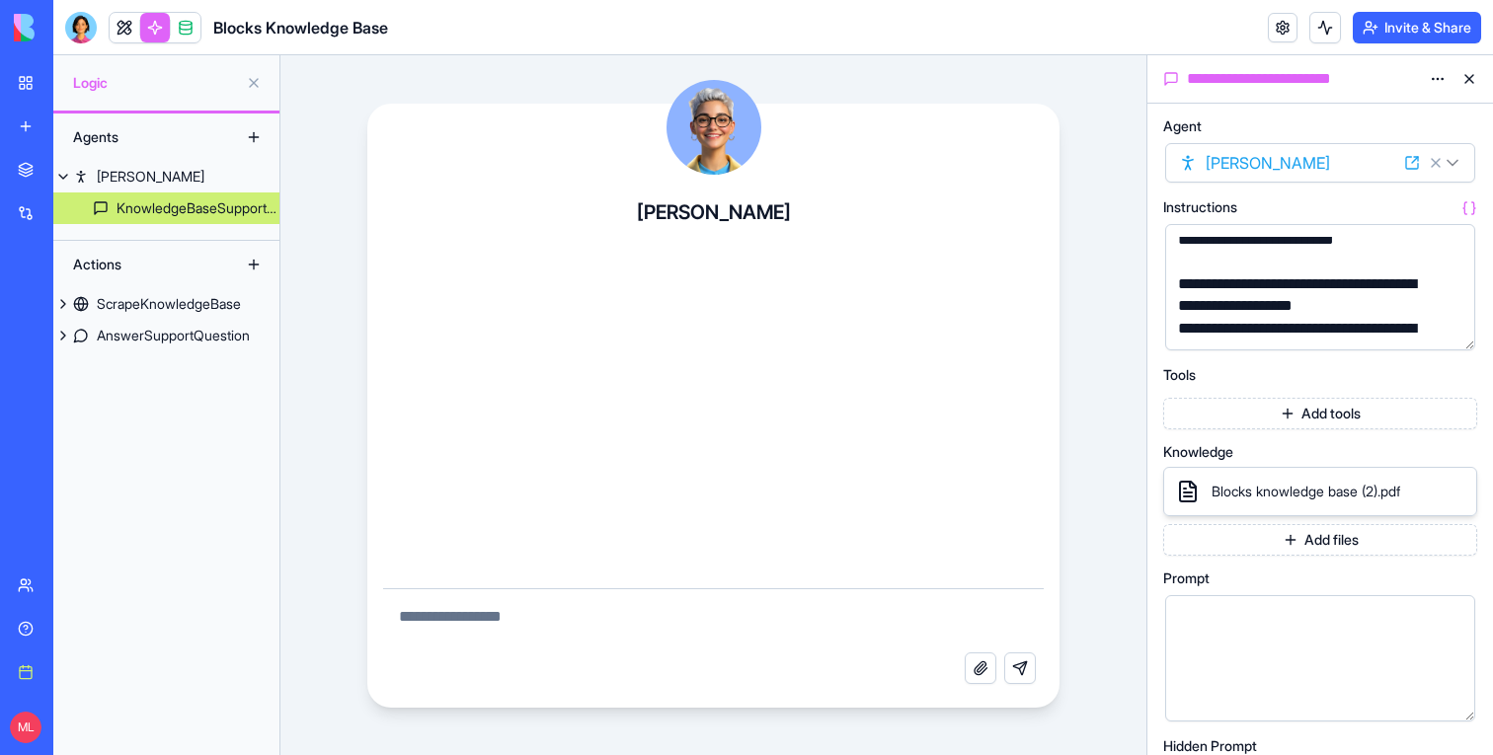
scroll to position [961, 0]
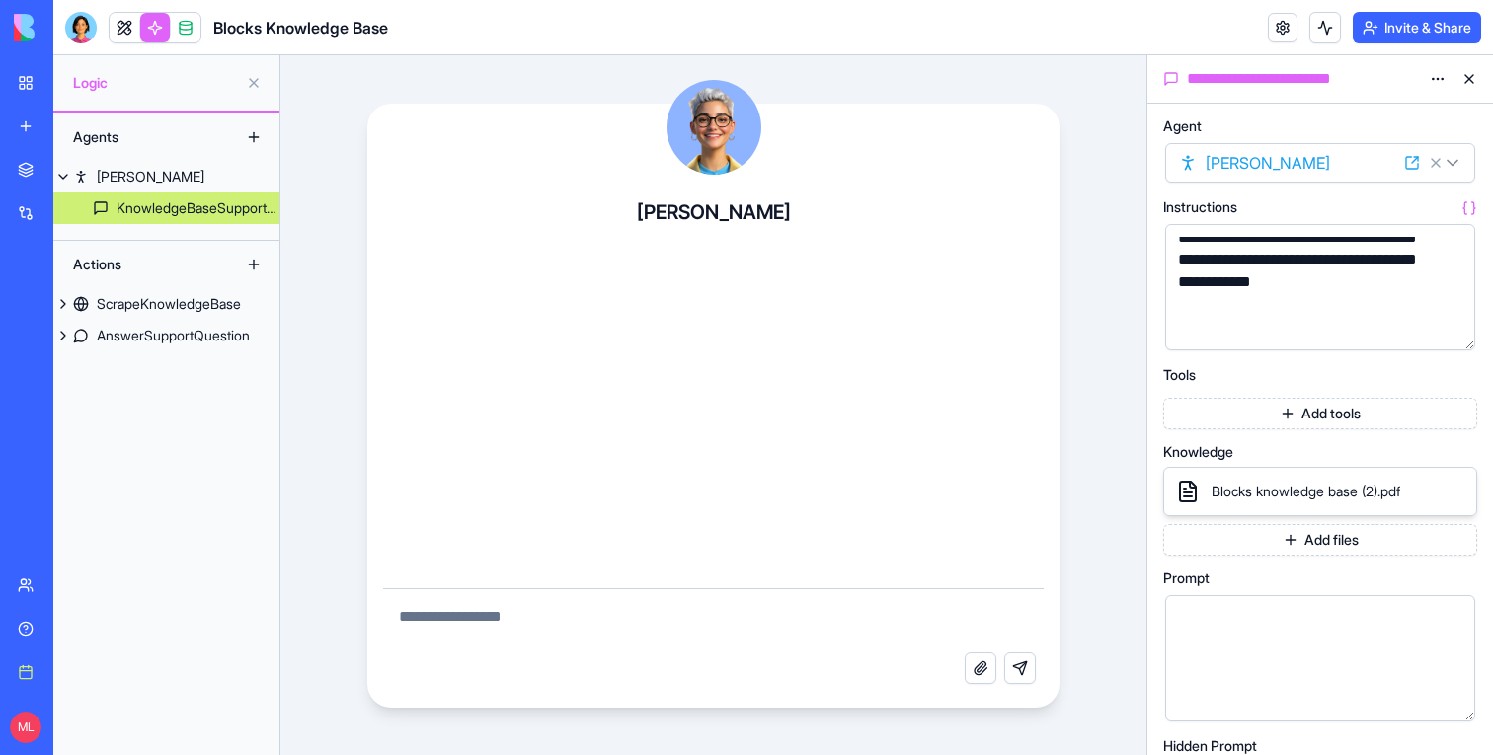
click at [1295, 305] on div "**********" at bounding box center [1303, 249] width 263 height 132
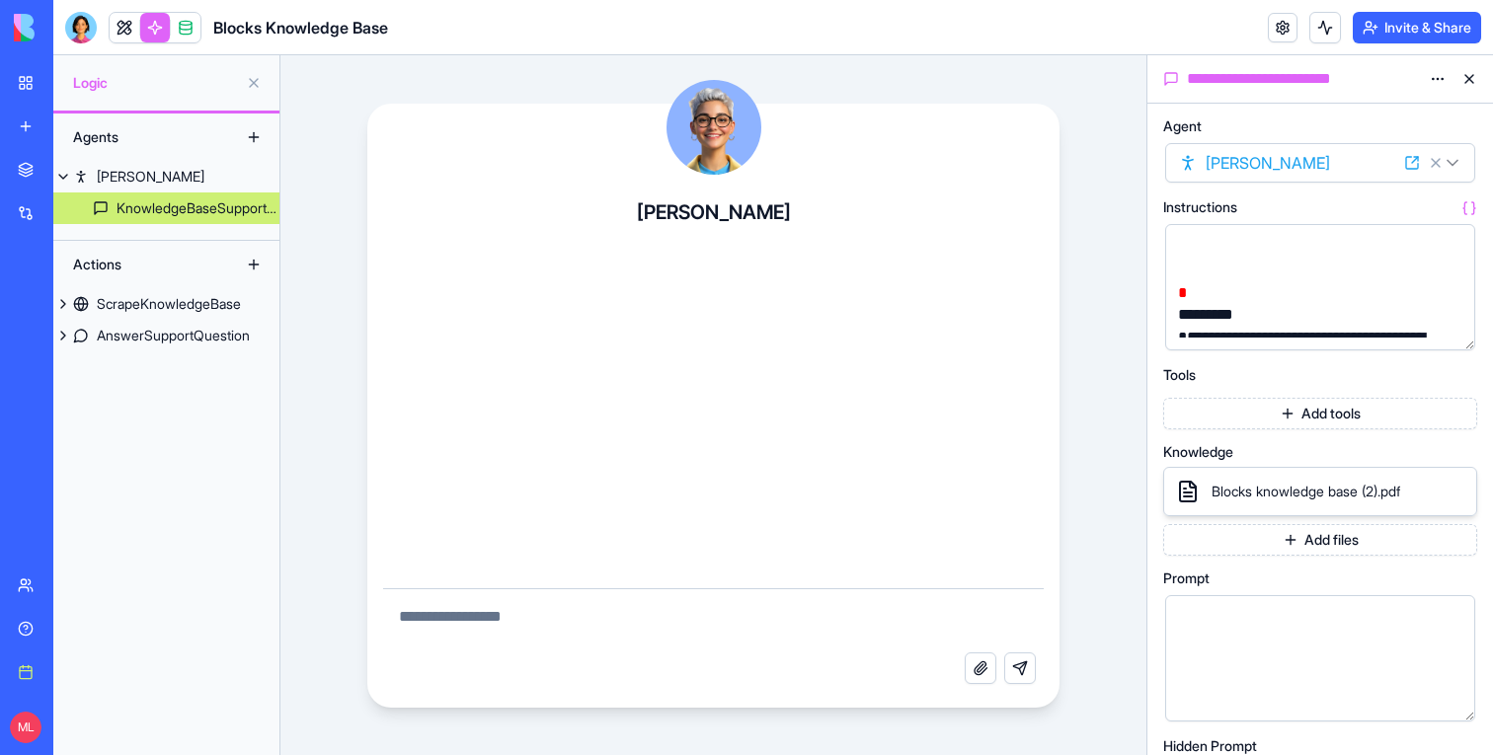
scroll to position [3253, 0]
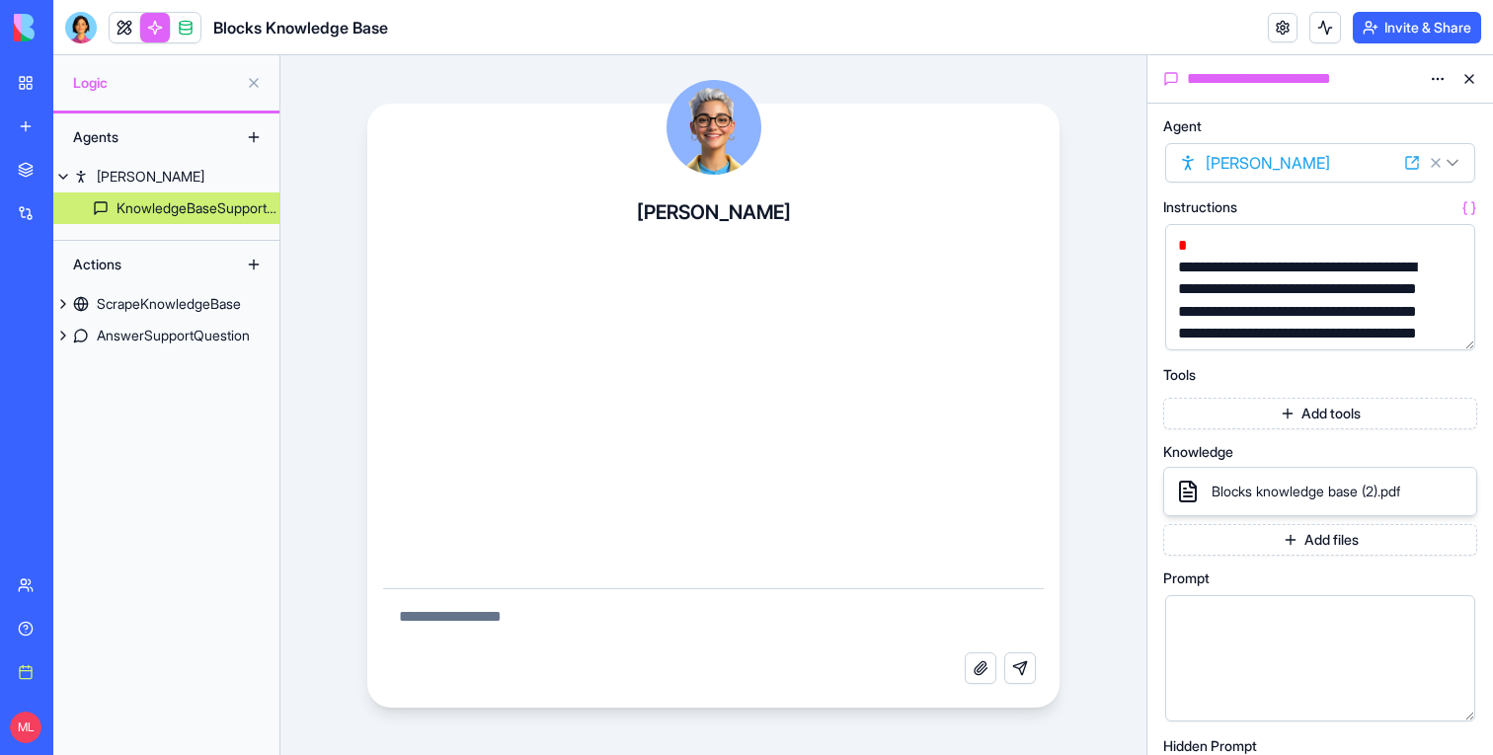
click at [1458, 497] on icon at bounding box center [1456, 492] width 16 height 16
